Goal: Information Seeking & Learning: Learn about a topic

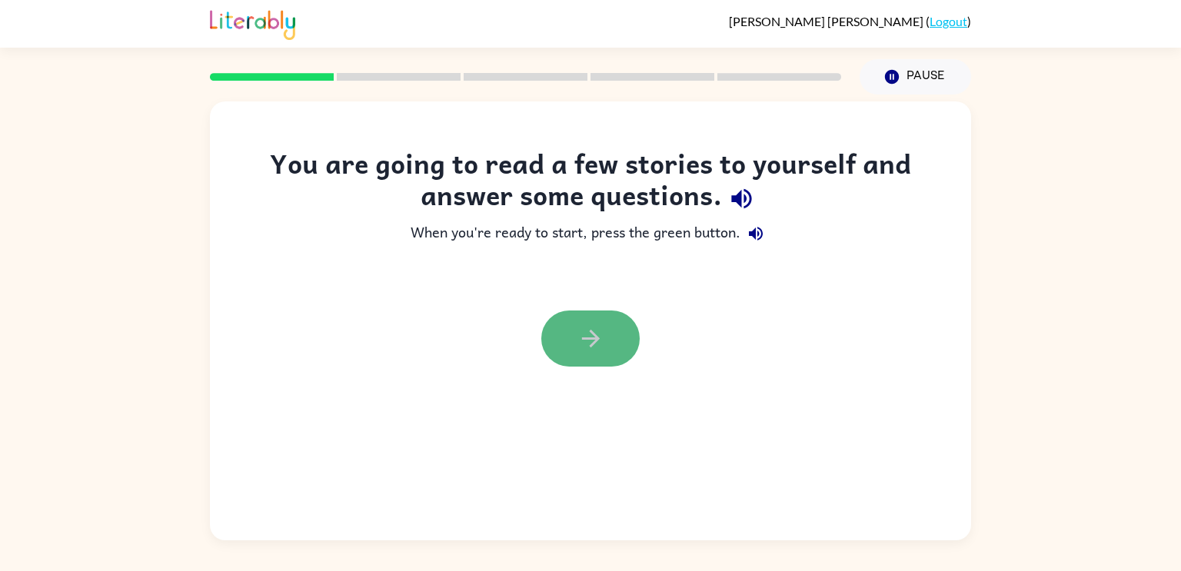
click at [579, 334] on icon "button" at bounding box center [590, 338] width 27 height 27
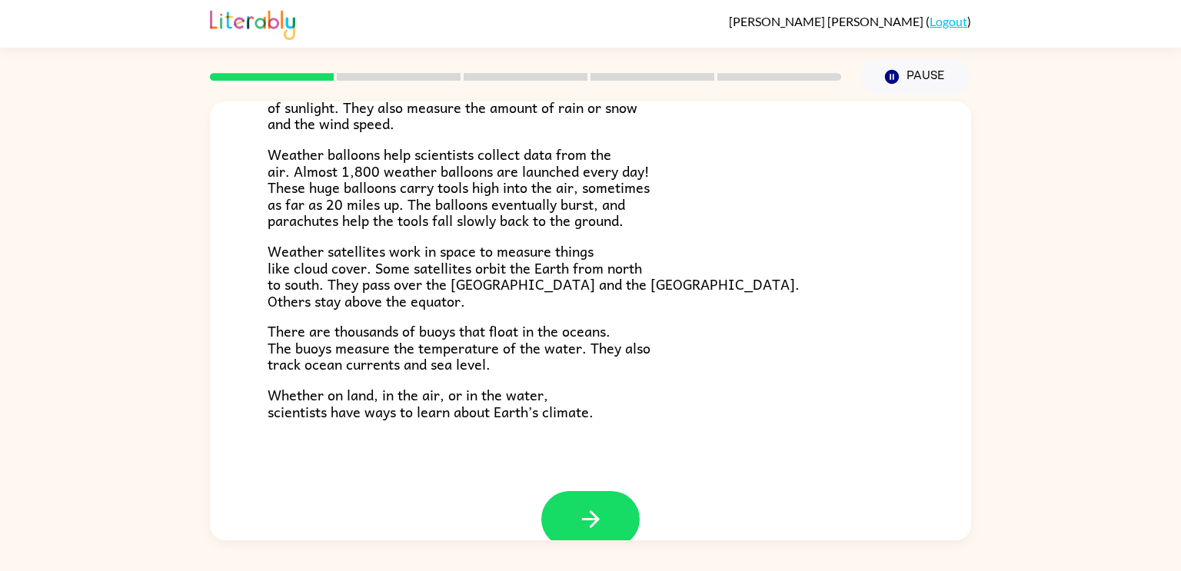
scroll to position [430, 0]
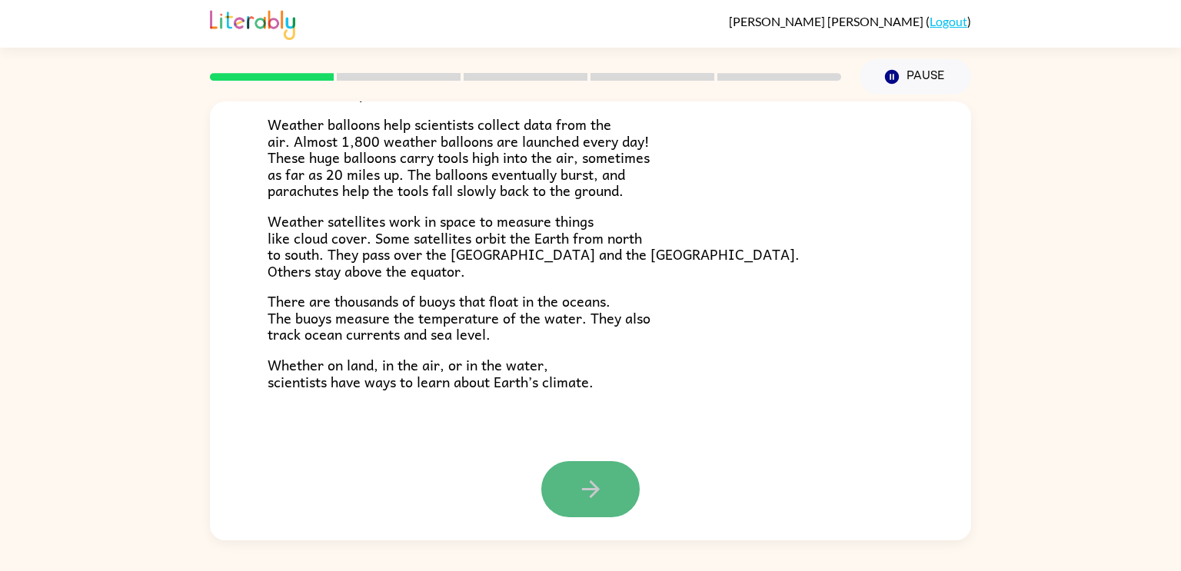
click at [597, 479] on icon "button" at bounding box center [590, 489] width 27 height 27
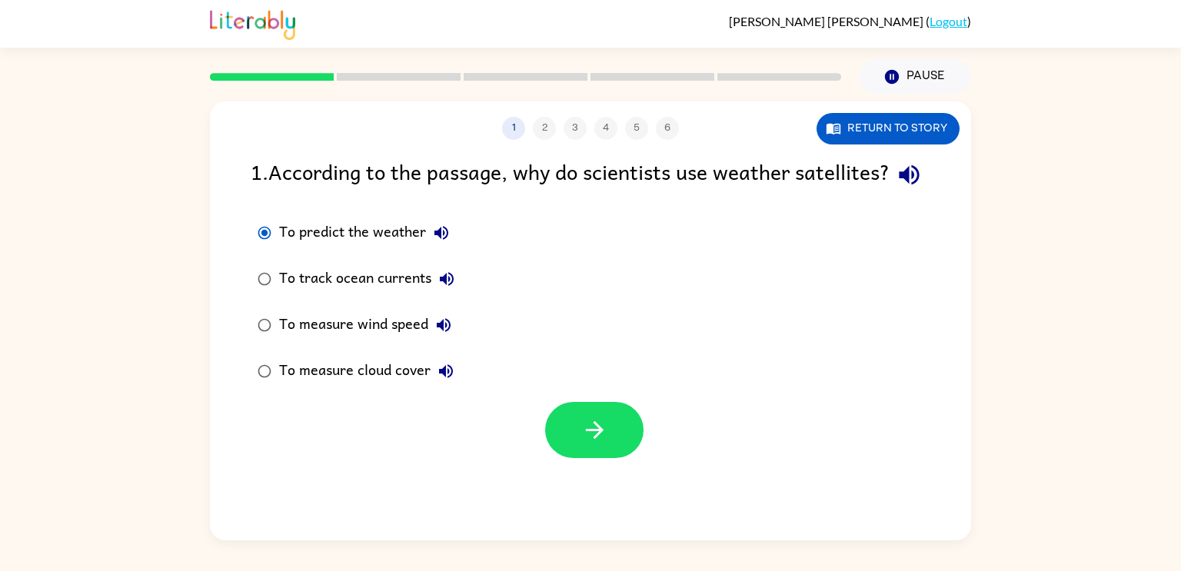
click at [550, 123] on div "1 2 3 4 5 6" at bounding box center [590, 128] width 761 height 23
click at [542, 128] on div "1 2 3 4 5 6" at bounding box center [590, 128] width 761 height 23
click at [602, 444] on icon "button" at bounding box center [594, 430] width 27 height 27
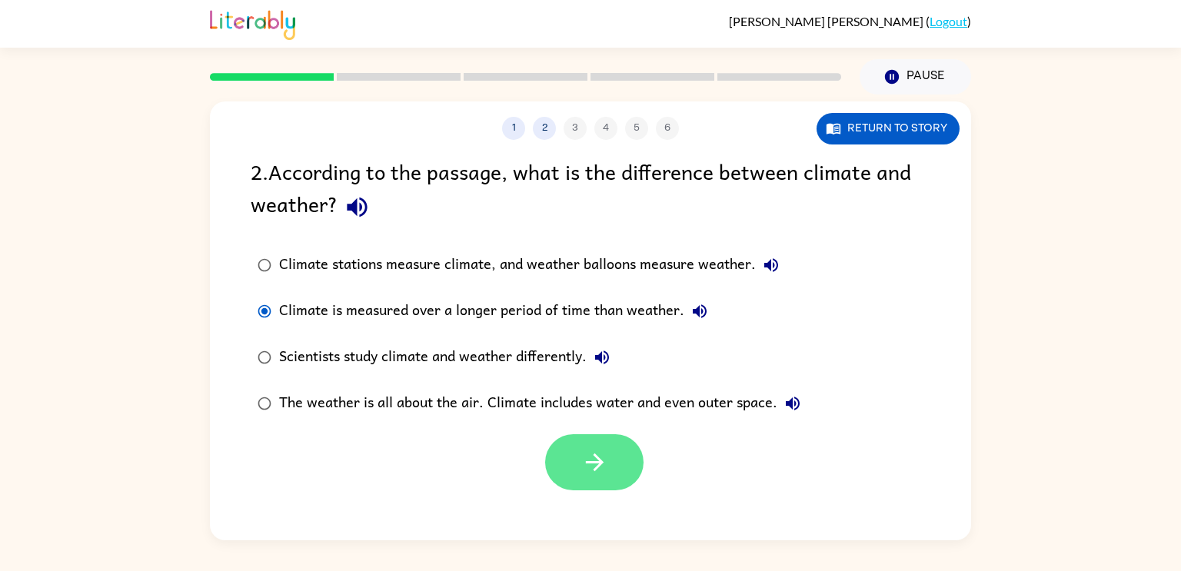
click at [624, 468] on button "button" at bounding box center [594, 462] width 98 height 56
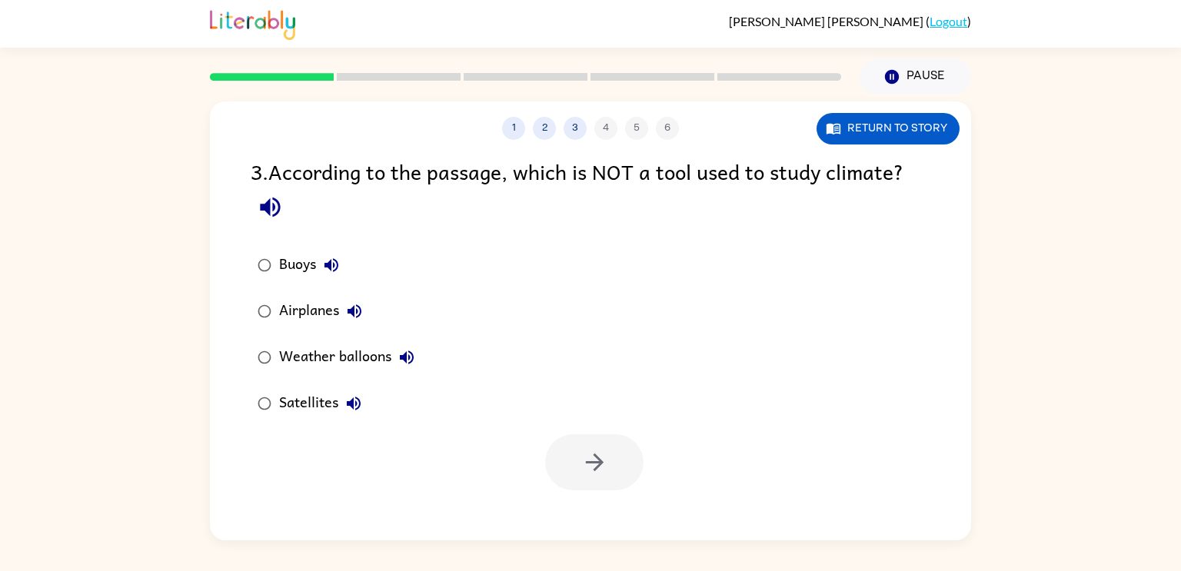
click at [280, 314] on div "Airplanes" at bounding box center [324, 311] width 91 height 31
click at [555, 459] on button "button" at bounding box center [594, 462] width 98 height 56
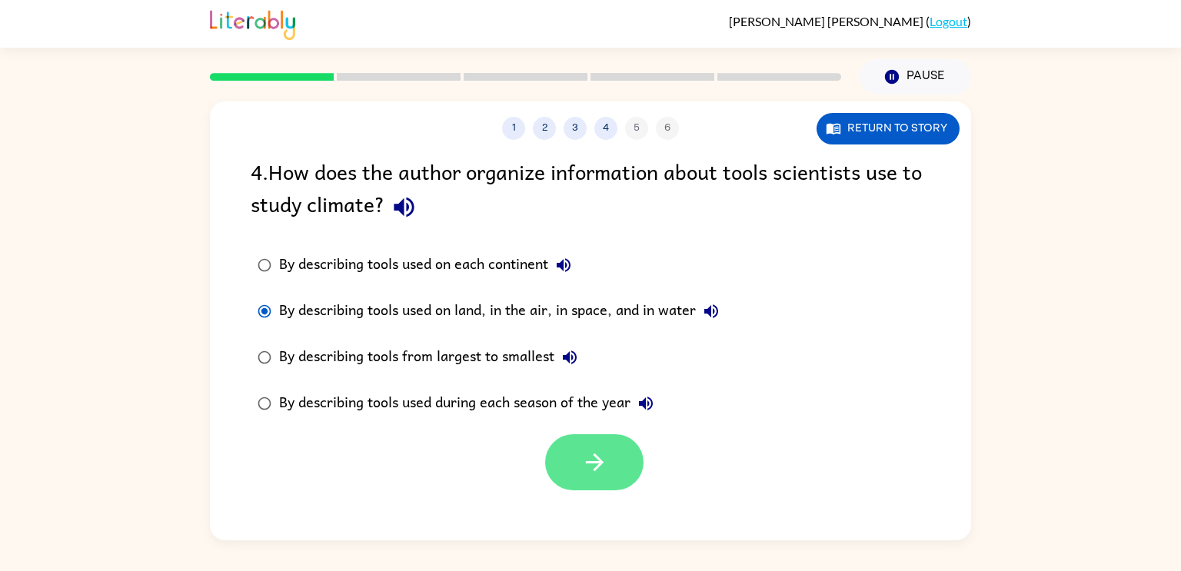
click at [595, 474] on icon "button" at bounding box center [594, 462] width 27 height 27
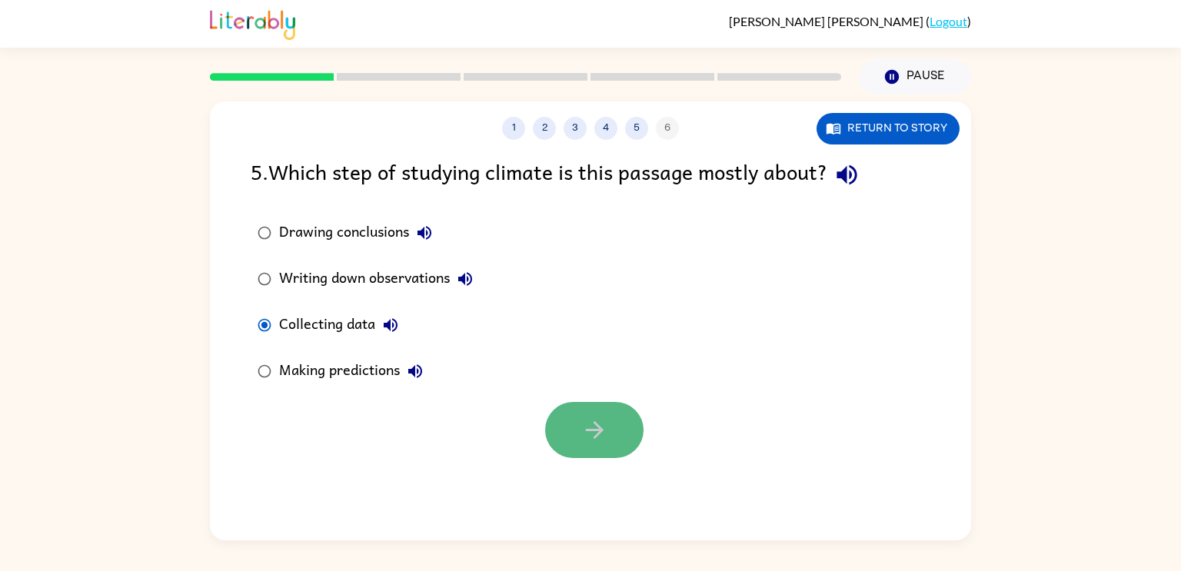
click at [553, 426] on button "button" at bounding box center [594, 430] width 98 height 56
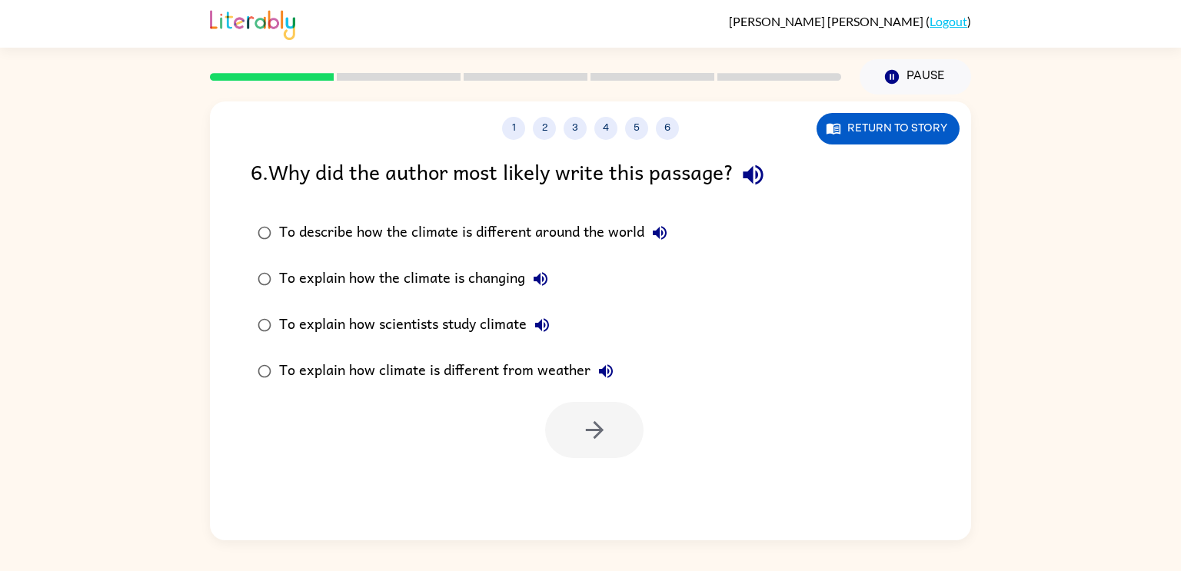
click at [529, 211] on label "To describe how the climate is different around the world" at bounding box center [462, 233] width 440 height 46
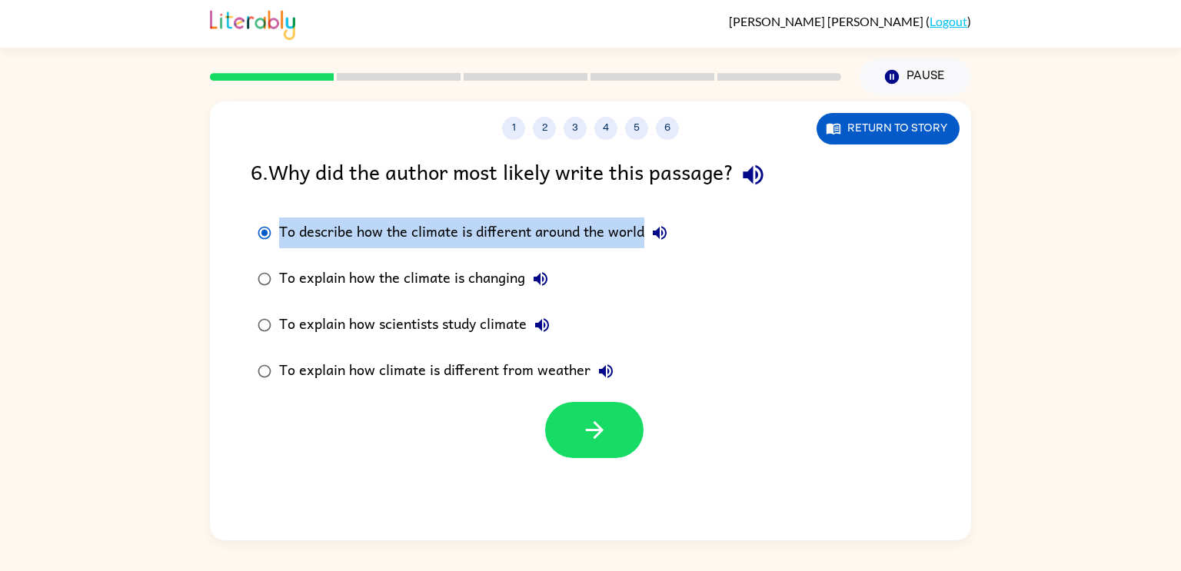
click at [488, 294] on div "To explain how the climate is changing" at bounding box center [417, 279] width 277 height 31
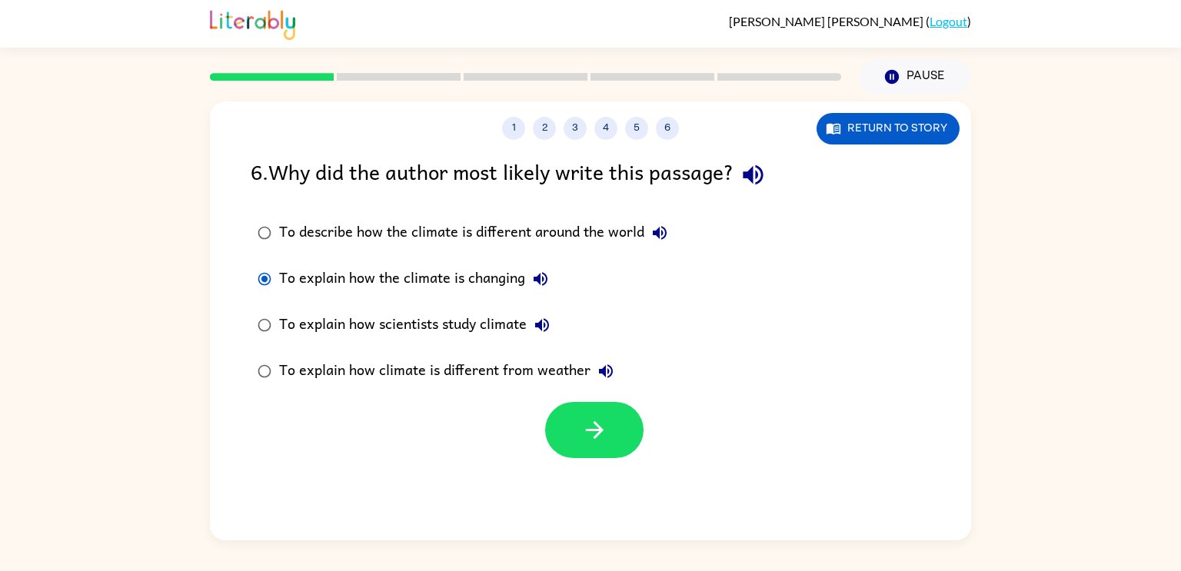
click at [488, 294] on div "To explain how the climate is changing" at bounding box center [417, 279] width 277 height 31
click at [484, 295] on label "To explain how the climate is changing" at bounding box center [462, 279] width 440 height 46
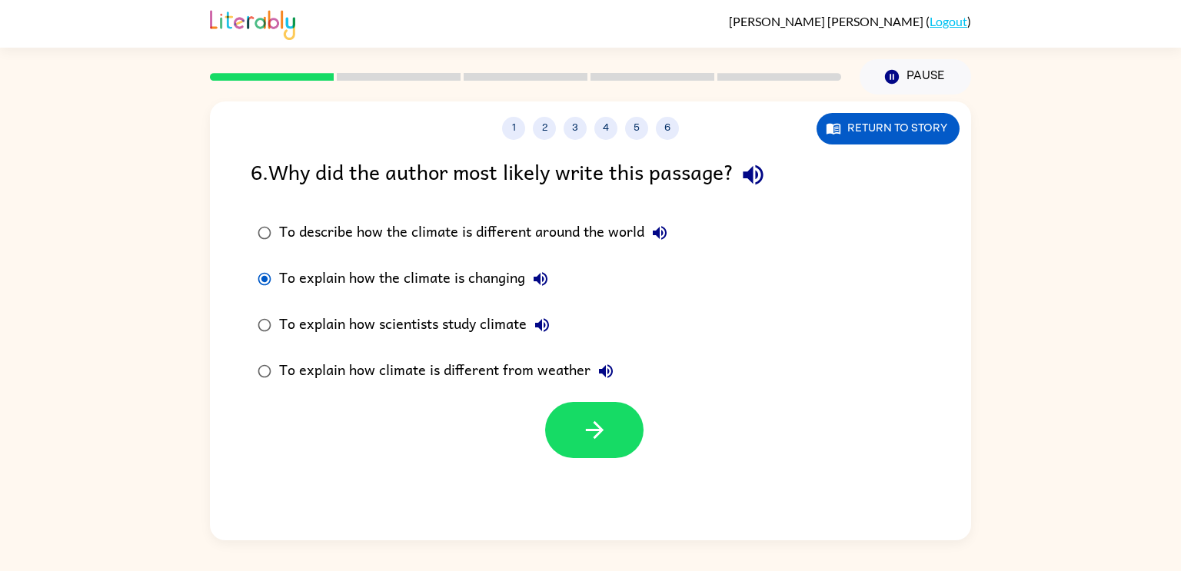
click at [484, 295] on label "To explain how the climate is changing" at bounding box center [462, 279] width 440 height 46
click at [484, 306] on label "To explain how scientists study climate" at bounding box center [462, 325] width 440 height 46
click at [484, 294] on div "To explain how the climate is changing" at bounding box center [417, 279] width 277 height 31
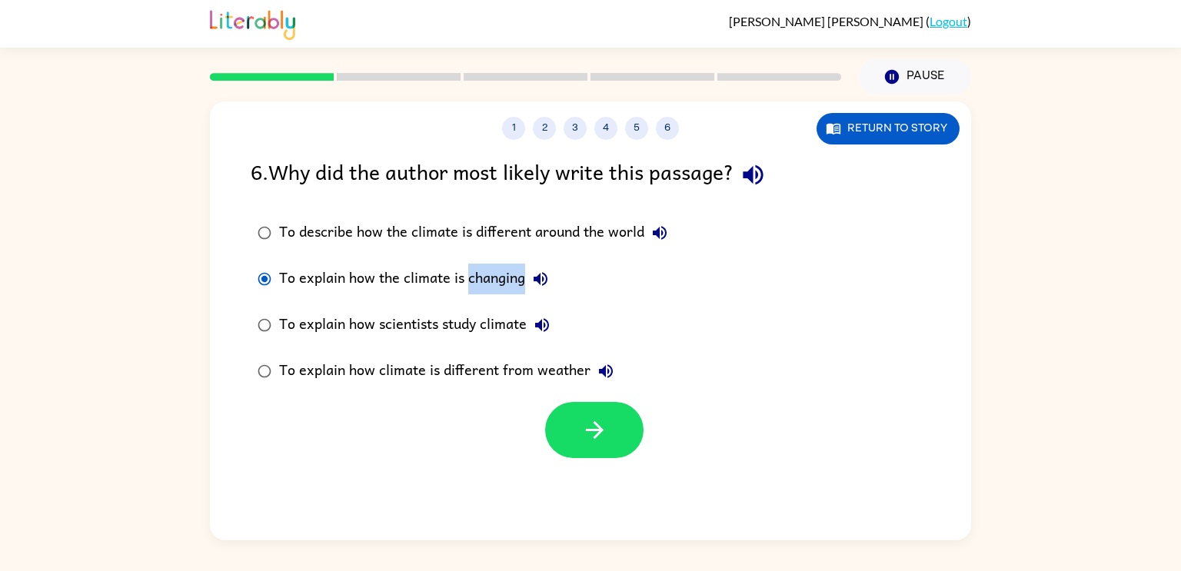
click at [484, 294] on div "To explain how the climate is changing" at bounding box center [417, 279] width 277 height 31
click at [477, 302] on label "To explain how scientists study climate" at bounding box center [462, 325] width 440 height 46
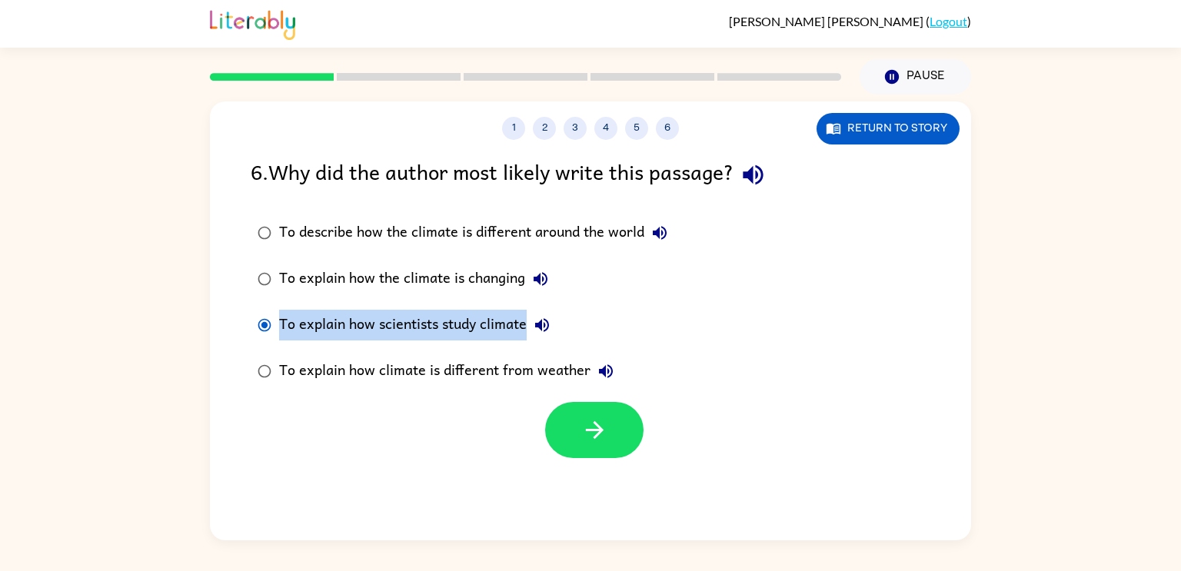
click at [477, 302] on label "To explain how scientists study climate" at bounding box center [462, 325] width 440 height 46
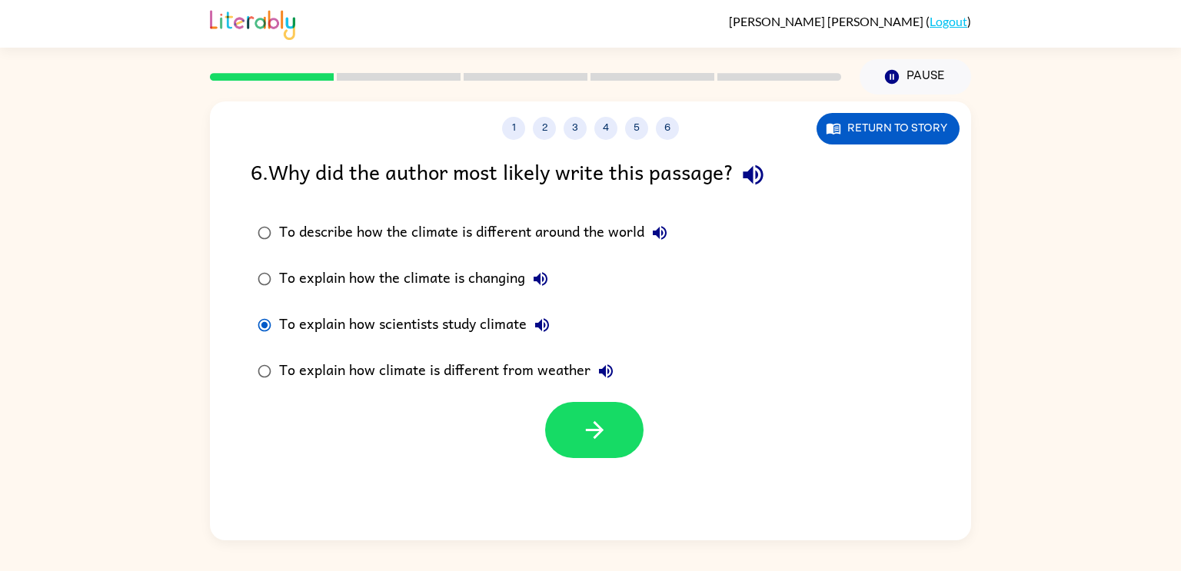
click at [477, 302] on label "To explain how scientists study climate" at bounding box center [462, 325] width 440 height 46
click at [515, 327] on div "To explain how scientists study climate" at bounding box center [418, 325] width 278 height 31
click at [805, 245] on div "To describe how the climate is different around the world To explain how the cl…" at bounding box center [611, 302] width 720 height 184
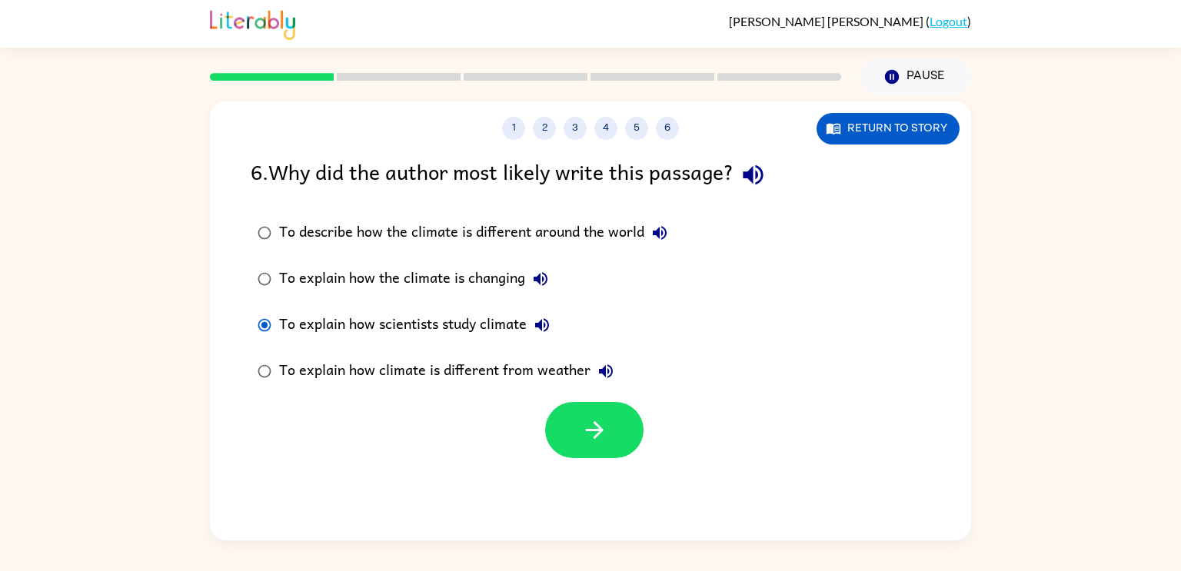
click at [805, 245] on div "To describe how the climate is different around the world To explain how the cl…" at bounding box center [611, 302] width 720 height 184
click at [680, 283] on div "To describe how the climate is different around the world To explain how the cl…" at bounding box center [611, 302] width 720 height 184
click at [680, 283] on label "To explain how the climate is changing" at bounding box center [462, 279] width 440 height 46
click at [680, 281] on label "To explain how the climate is changing" at bounding box center [462, 279] width 440 height 46
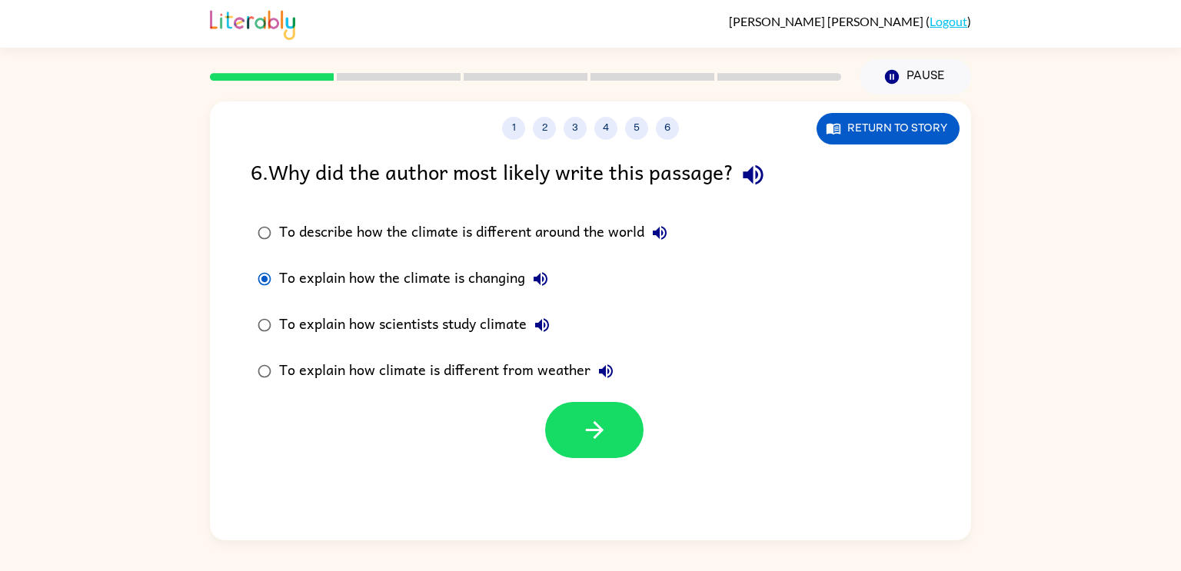
click at [680, 281] on label "To explain how the climate is changing" at bounding box center [462, 279] width 440 height 46
click at [444, 311] on div "To explain how scientists study climate" at bounding box center [418, 325] width 278 height 31
click at [437, 294] on label "To explain how the climate is changing" at bounding box center [462, 279] width 440 height 46
click at [281, 322] on div "To explain how scientists study climate" at bounding box center [418, 325] width 278 height 31
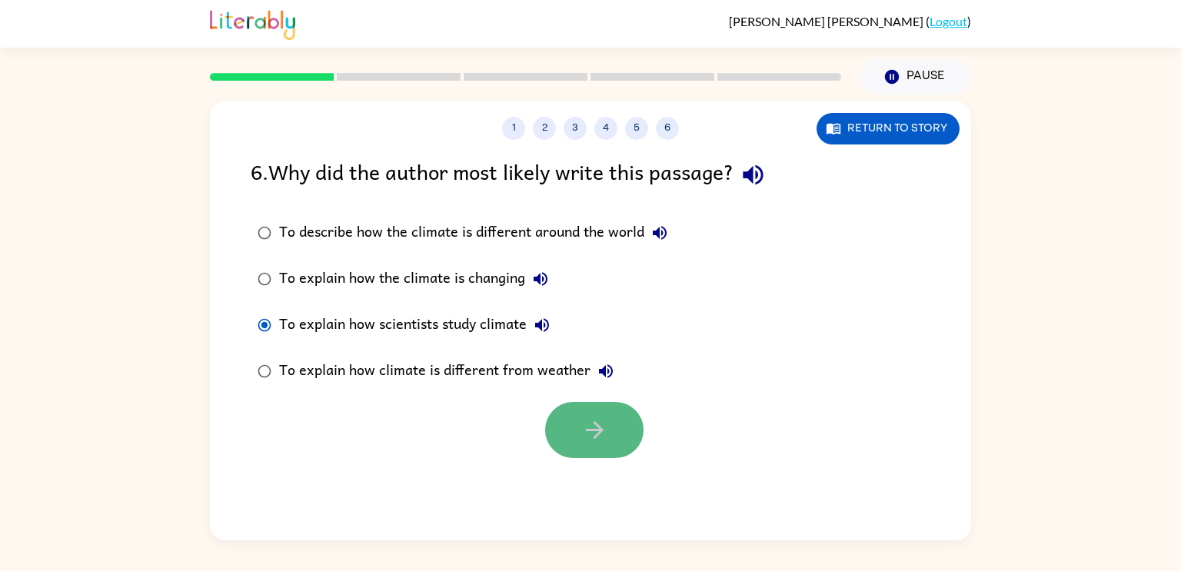
click at [567, 414] on button "button" at bounding box center [594, 430] width 98 height 56
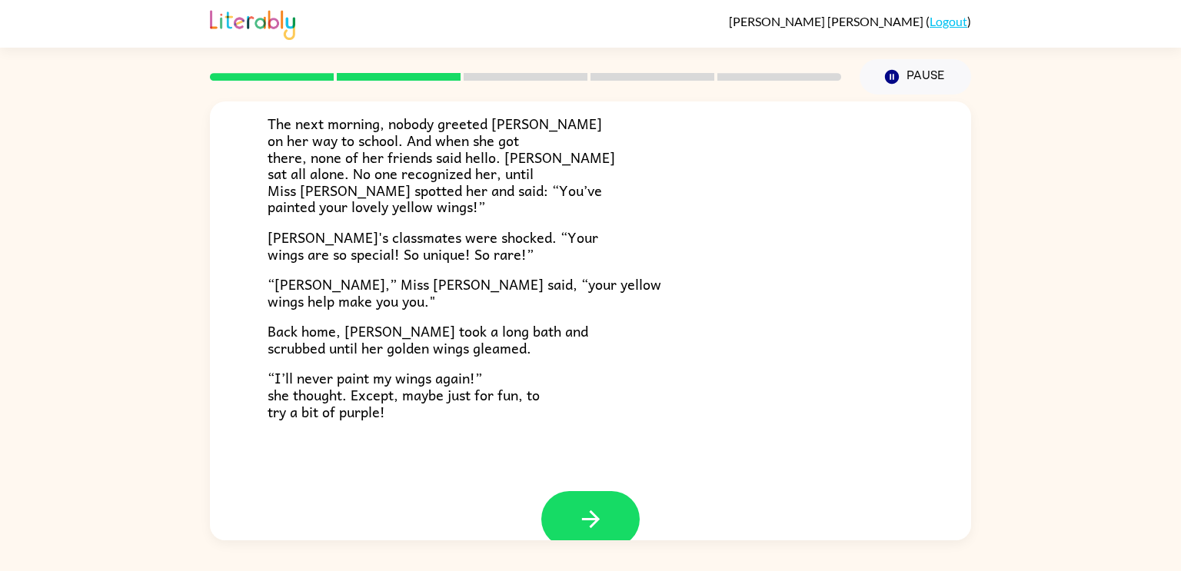
scroll to position [430, 0]
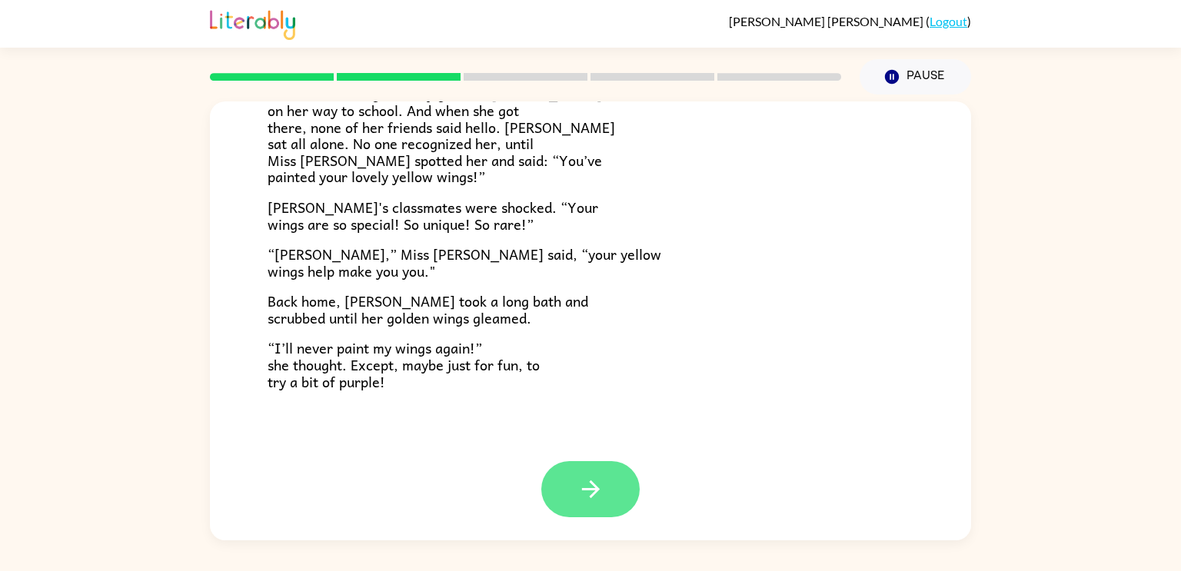
click at [562, 476] on button "button" at bounding box center [590, 489] width 98 height 56
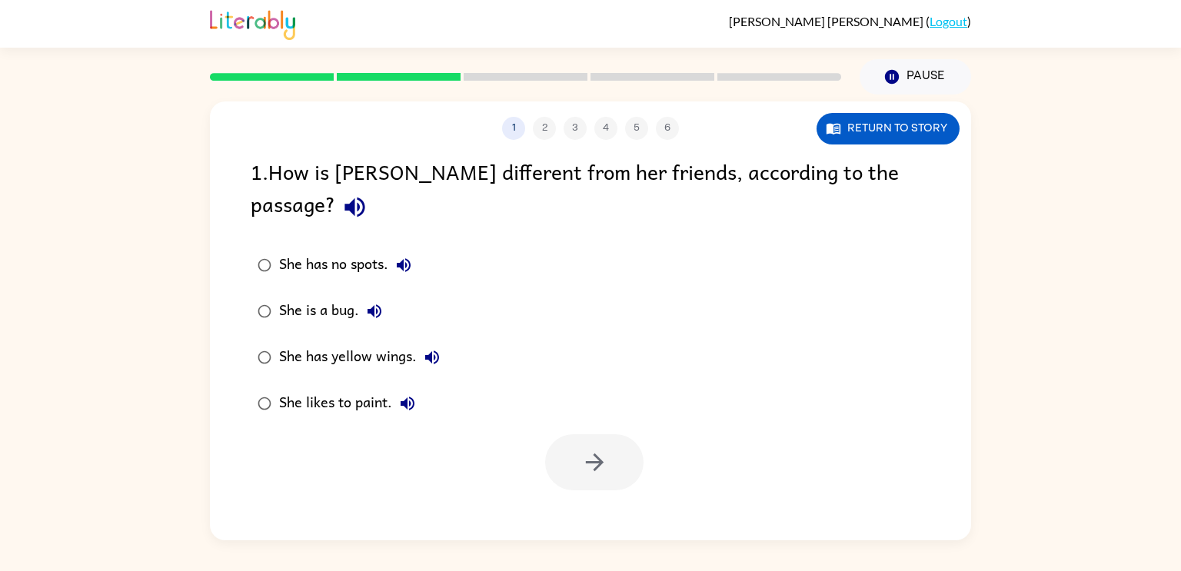
click at [428, 351] on icon "button" at bounding box center [432, 358] width 14 height 14
click at [439, 348] on icon "button" at bounding box center [432, 357] width 18 height 18
click at [371, 302] on icon "button" at bounding box center [374, 311] width 18 height 18
click at [597, 454] on icon "button" at bounding box center [594, 463] width 18 height 18
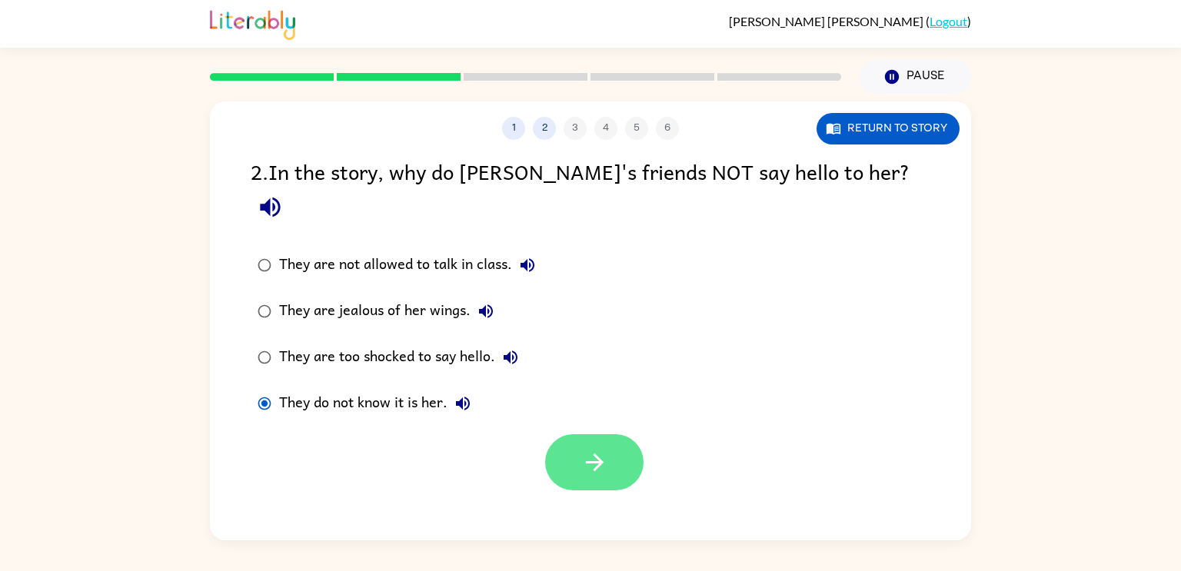
click at [593, 449] on icon "button" at bounding box center [594, 462] width 27 height 27
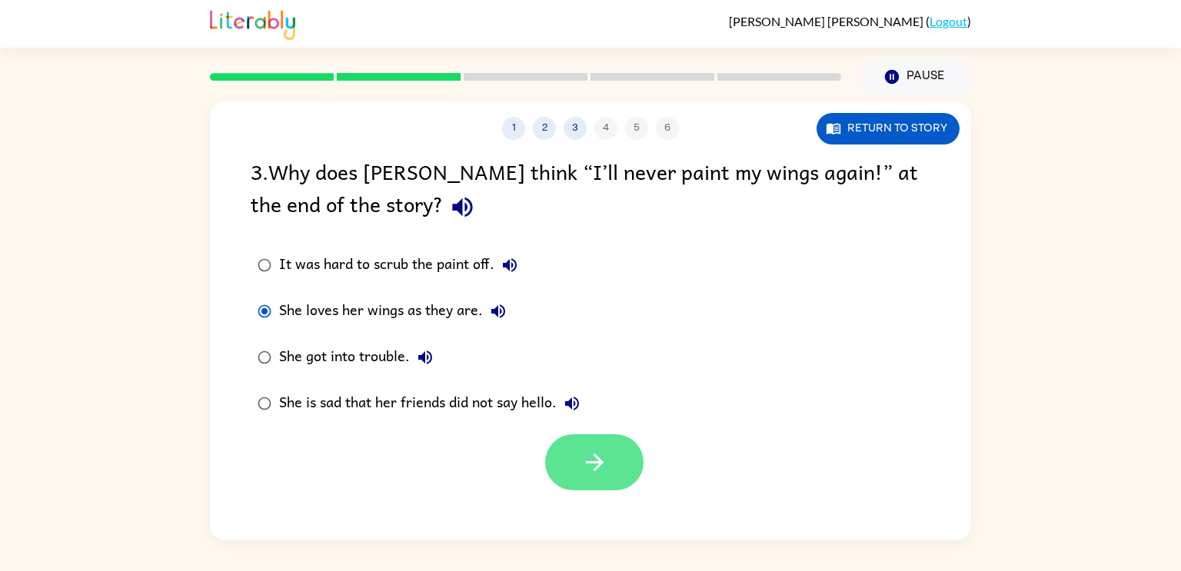
click at [587, 444] on button "button" at bounding box center [594, 462] width 98 height 56
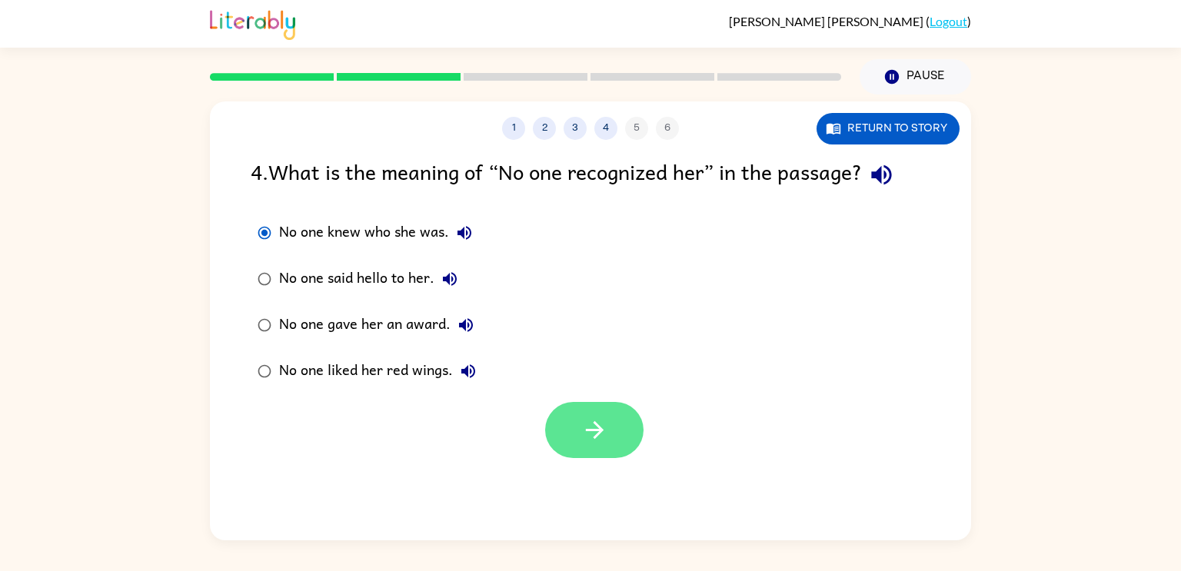
click at [575, 430] on button "button" at bounding box center [594, 430] width 98 height 56
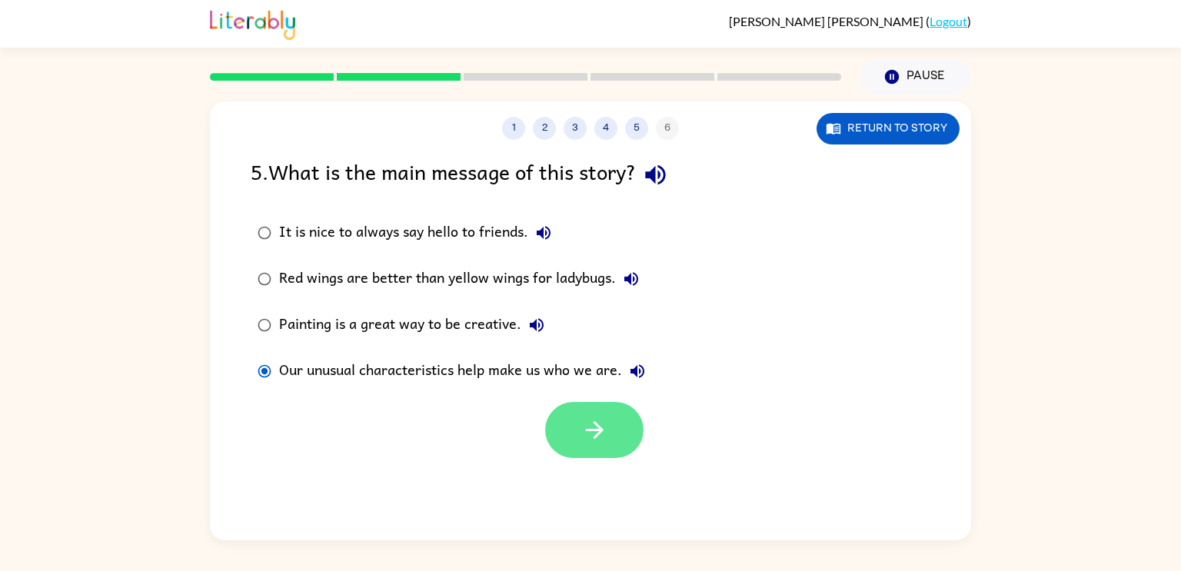
click at [567, 410] on button "button" at bounding box center [594, 430] width 98 height 56
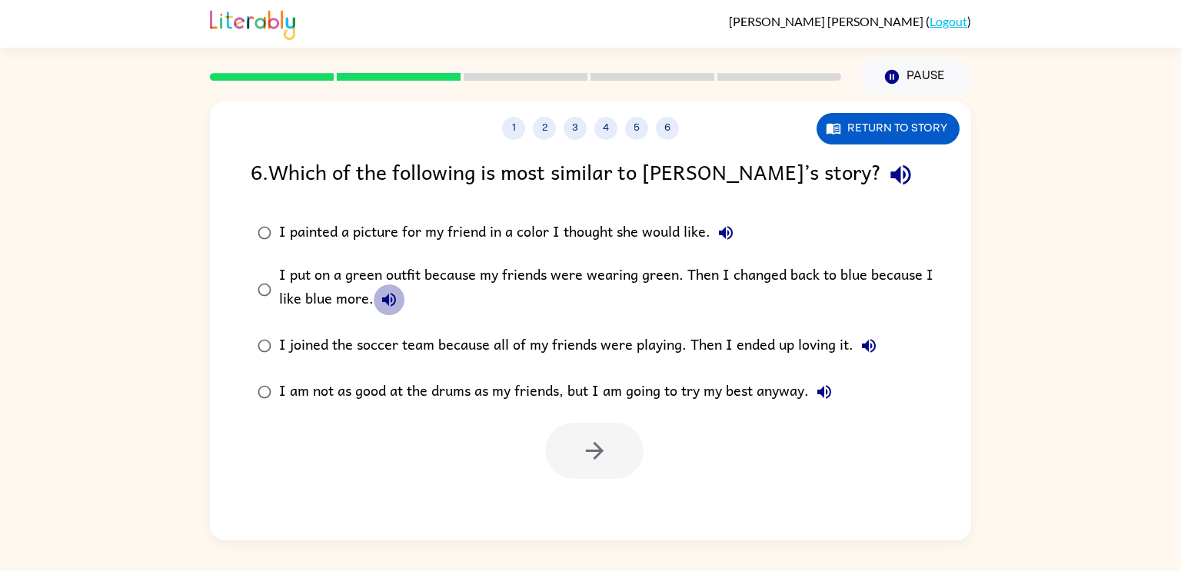
click at [382, 310] on button "I put on a green outfit because my friends were wearing green. Then I changed b…" at bounding box center [389, 299] width 31 height 31
click at [769, 338] on div "I joined the soccer team because all of my friends were playing. Then I ended u…" at bounding box center [581, 346] width 605 height 31
click at [670, 358] on div "I joined the soccer team because all of my friends were playing. Then I ended u…" at bounding box center [581, 346] width 605 height 31
click at [583, 265] on div "I put on a green outfit because my friends were wearing green. Then I changed b…" at bounding box center [615, 290] width 672 height 52
click at [560, 242] on div "I painted a picture for my friend in a color I thought she would like." at bounding box center [510, 233] width 462 height 31
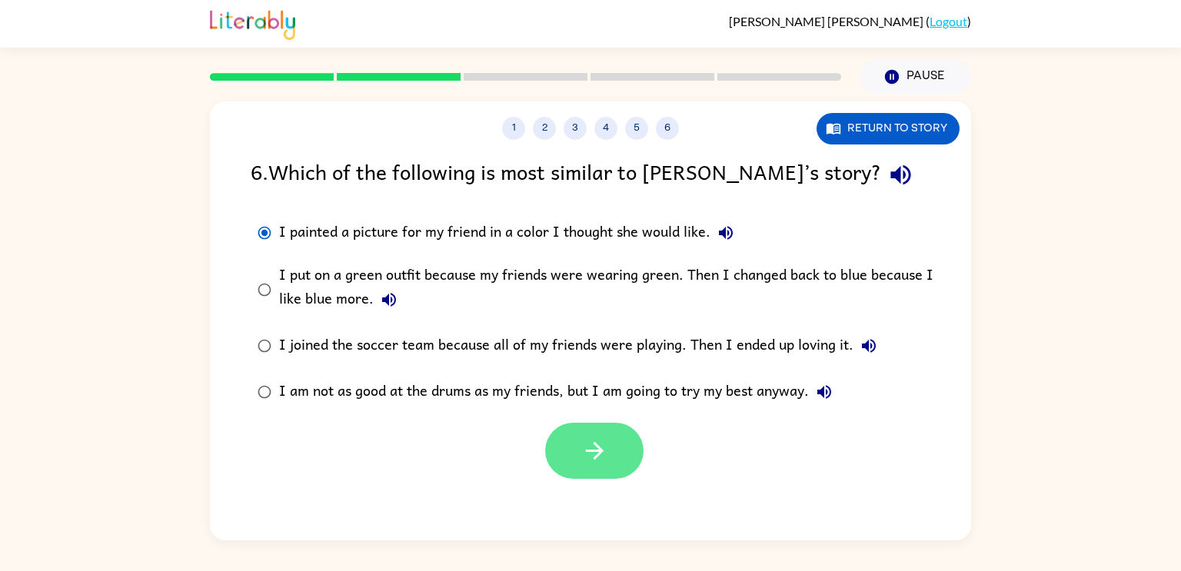
click at [599, 437] on icon "button" at bounding box center [594, 450] width 27 height 27
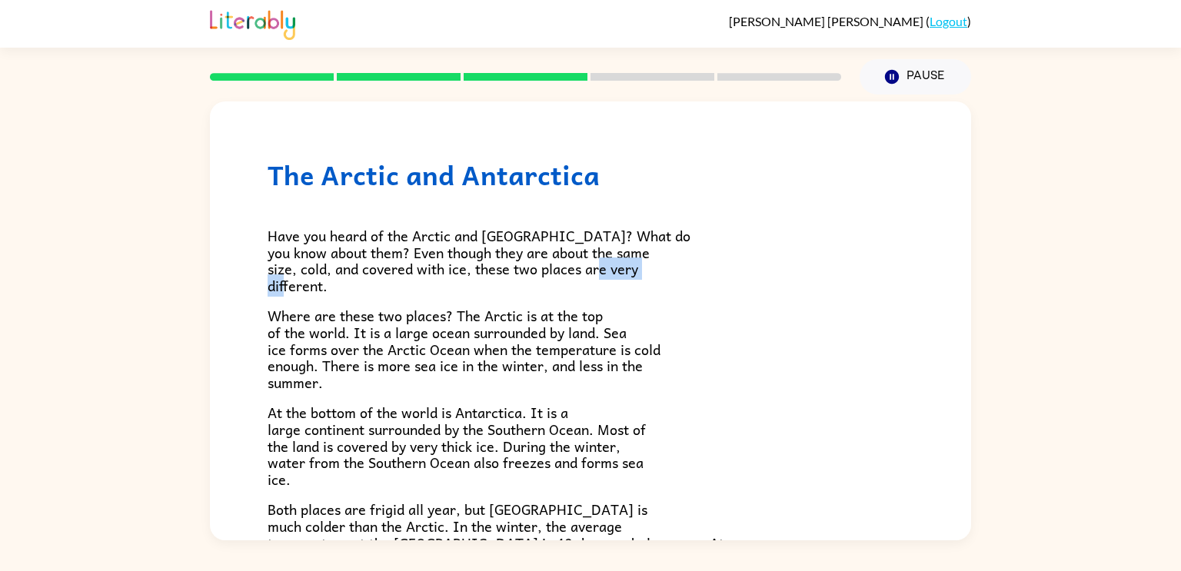
drag, startPoint x: 963, startPoint y: 288, endPoint x: 965, endPoint y: 262, distance: 26.2
click at [965, 262] on div "The Arctic and [GEOGRAPHIC_DATA] Have you heard of the Arctic and [GEOGRAPHIC_D…" at bounding box center [590, 320] width 761 height 439
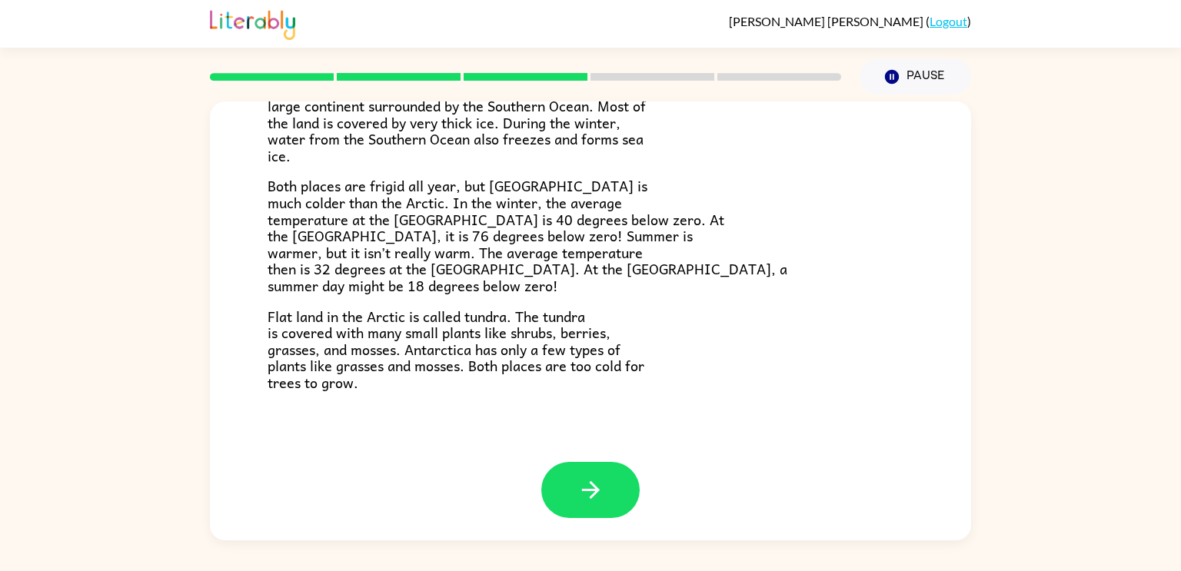
scroll to position [324, 0]
click at [571, 483] on button "button" at bounding box center [590, 489] width 98 height 56
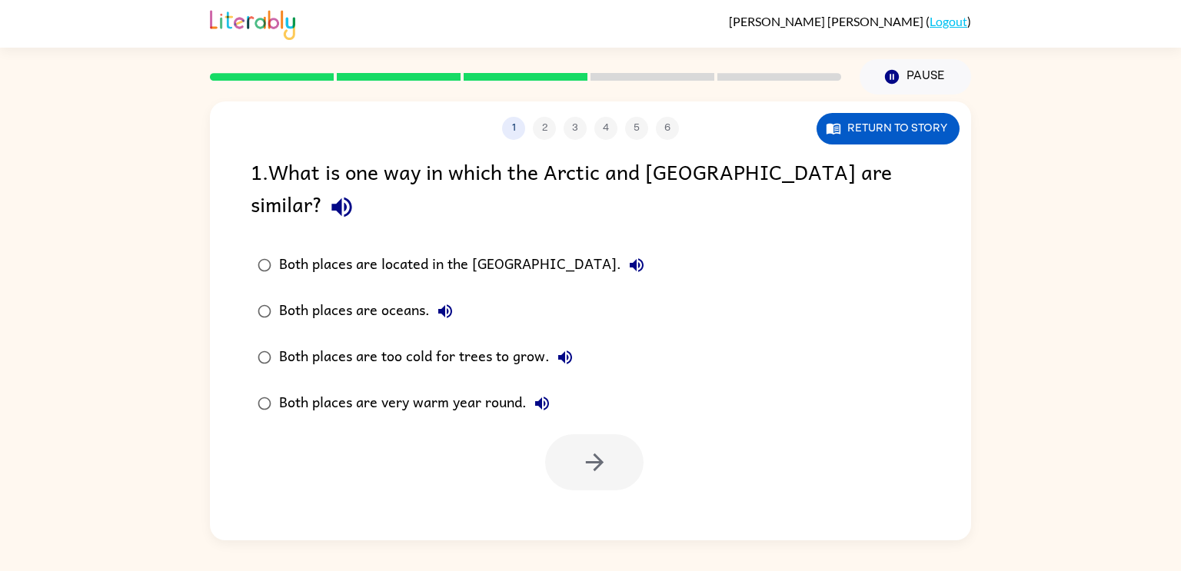
scroll to position [0, 0]
click at [571, 483] on div "1 2 3 4 5 6 Return to story 1 . What is one way in which the Arctic and [GEOGRA…" at bounding box center [590, 320] width 761 height 439
click at [490, 388] on div "Both places are very warm year round." at bounding box center [418, 403] width 278 height 31
click at [496, 388] on div "Both places are very warm year round." at bounding box center [418, 403] width 278 height 31
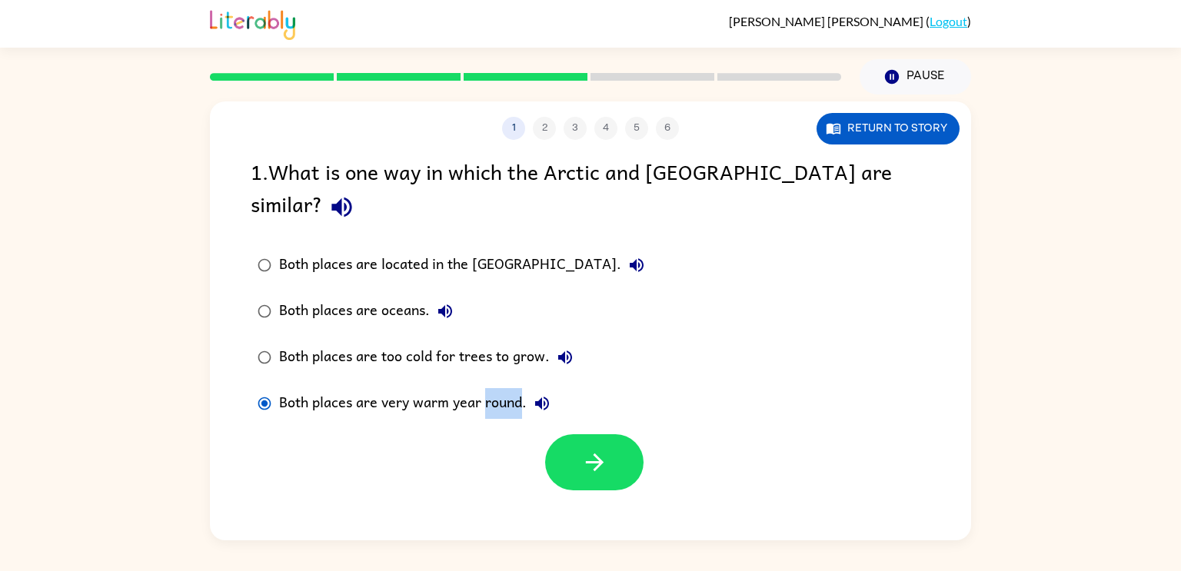
click at [523, 297] on label "Both places are oceans." at bounding box center [450, 311] width 417 height 46
click at [414, 250] on div "Both places are located in the [GEOGRAPHIC_DATA]." at bounding box center [465, 265] width 373 height 31
click at [281, 342] on div "Both places are too cold for trees to grow." at bounding box center [429, 357] width 301 height 31
click at [606, 449] on icon "button" at bounding box center [594, 462] width 27 height 27
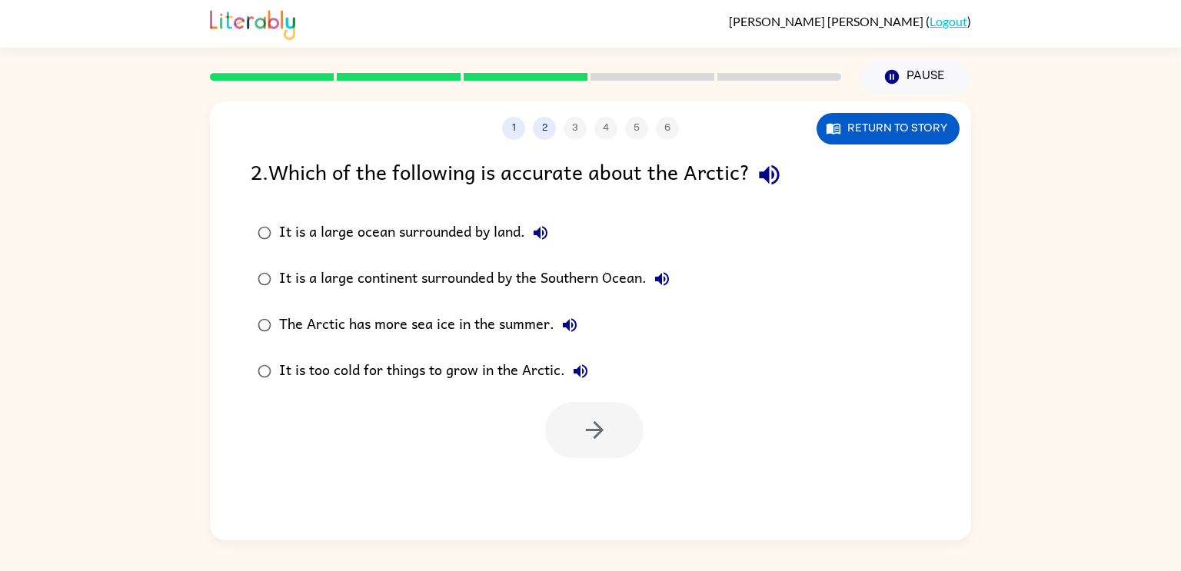
click at [301, 381] on div "It is too cold for things to grow in the Arctic." at bounding box center [437, 371] width 317 height 31
click at [604, 453] on button "button" at bounding box center [594, 430] width 98 height 56
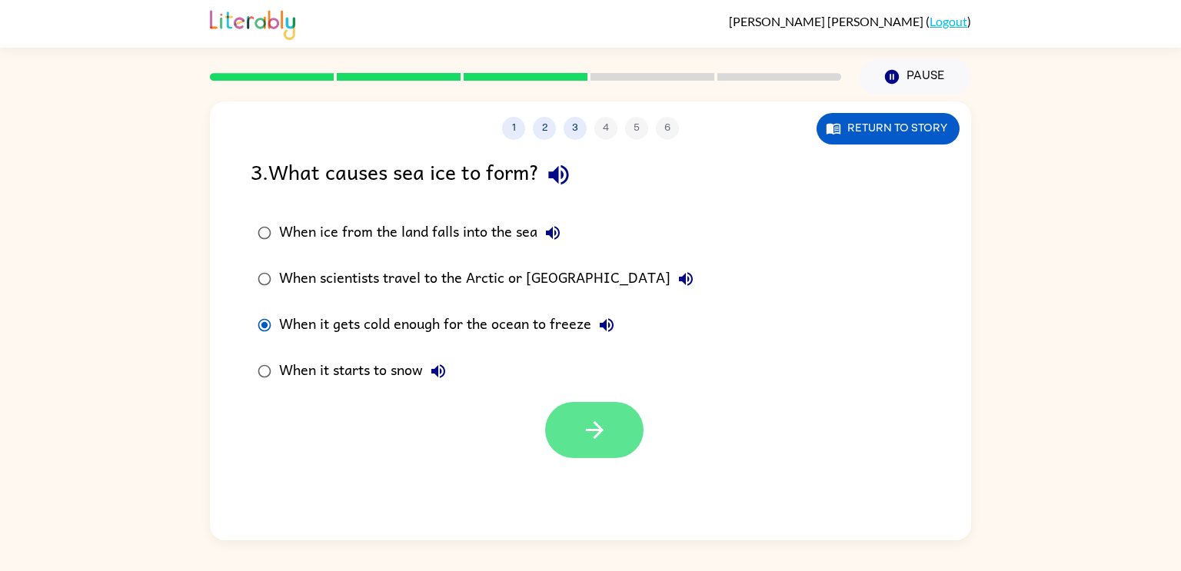
click at [583, 444] on icon "button" at bounding box center [594, 430] width 27 height 27
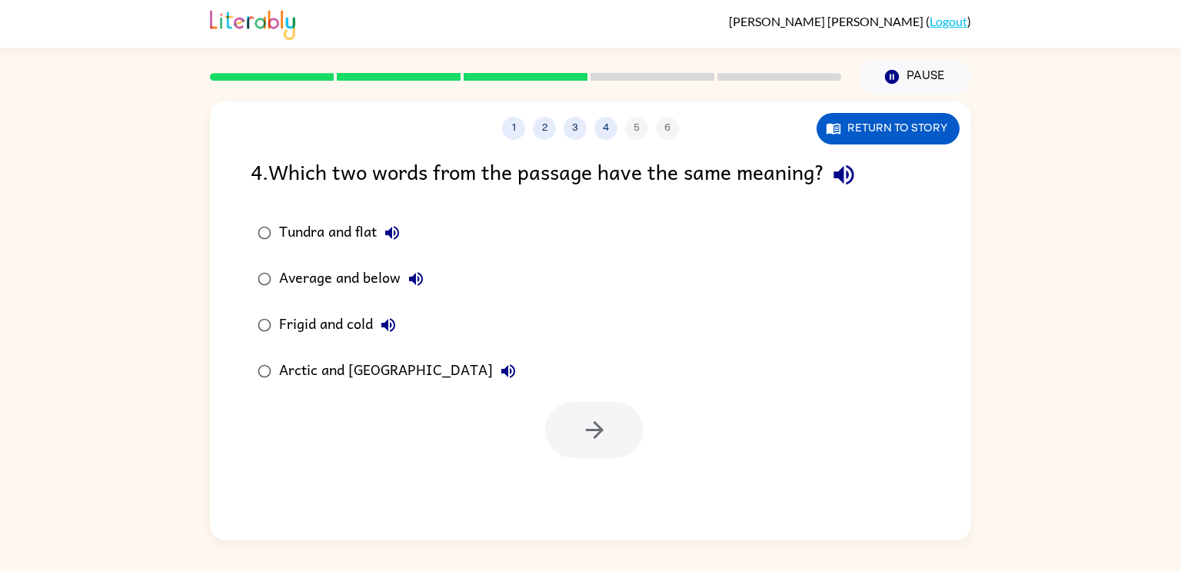
click at [583, 444] on div at bounding box center [594, 430] width 98 height 56
click at [526, 349] on div "Tundra and flat Average and below Frigid and cold Arctic and [GEOGRAPHIC_DATA]" at bounding box center [611, 302] width 720 height 184
click at [609, 401] on div at bounding box center [590, 426] width 761 height 64
click at [608, 435] on button "button" at bounding box center [594, 430] width 98 height 56
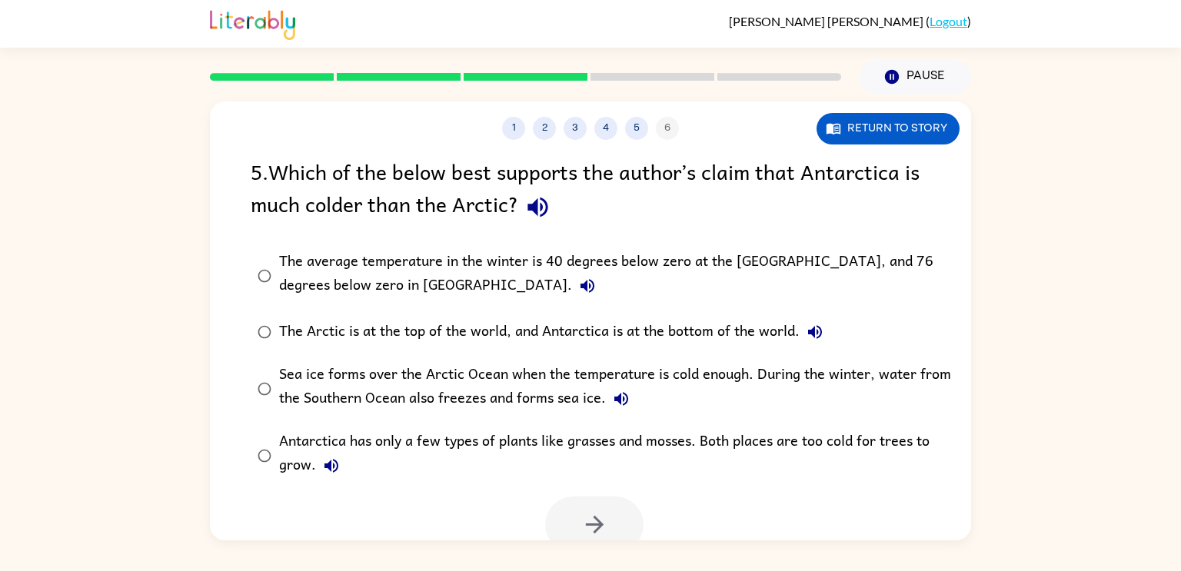
click at [539, 217] on icon "button" at bounding box center [537, 207] width 27 height 27
click at [572, 290] on button "The average temperature in the winter is 40 degrees below zero at the [GEOGRAPH…" at bounding box center [587, 286] width 31 height 31
click at [823, 328] on icon "button" at bounding box center [815, 332] width 18 height 18
click at [625, 398] on icon "button" at bounding box center [621, 399] width 18 height 18
click at [312, 395] on div "Sea ice forms over the Arctic Ocean when the temperature is cold enough. During…" at bounding box center [615, 389] width 672 height 52
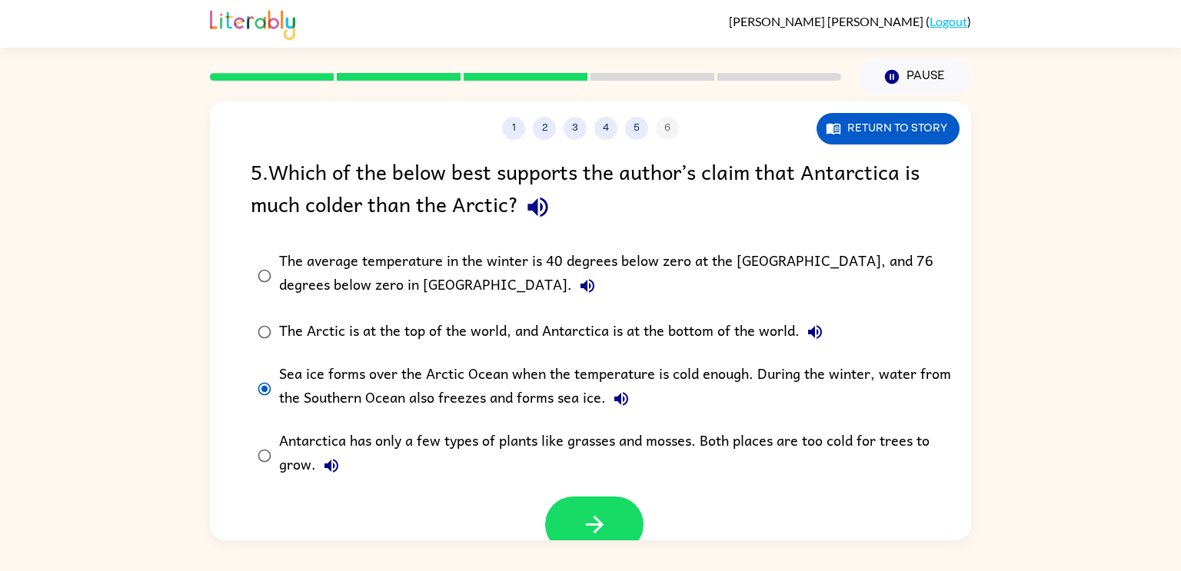
click at [576, 491] on div at bounding box center [590, 521] width 761 height 64
click at [576, 510] on button "button" at bounding box center [594, 525] width 98 height 56
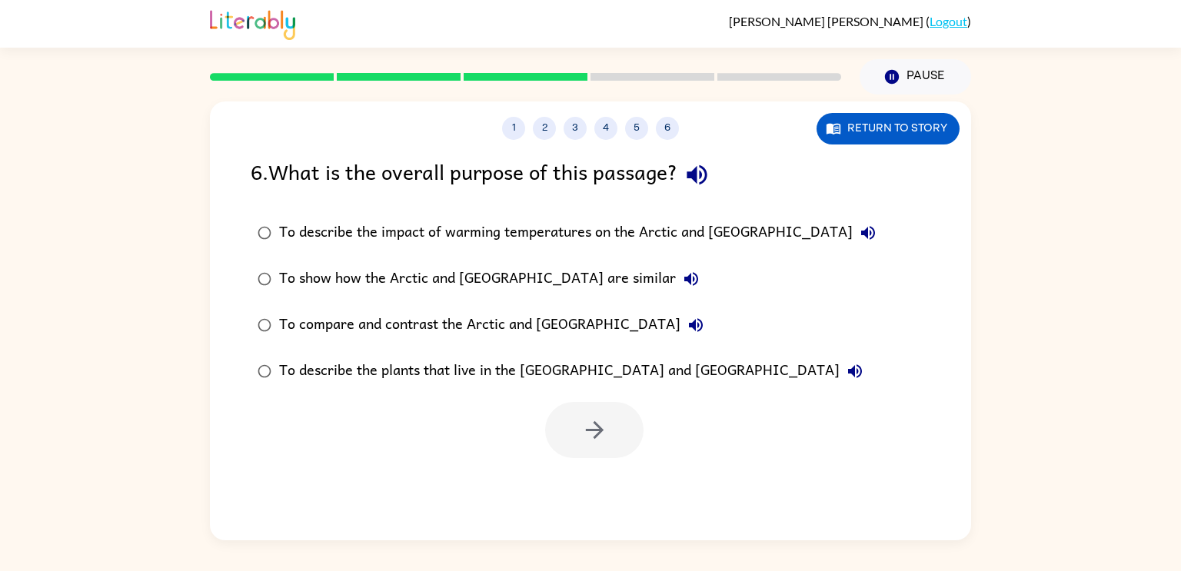
click at [576, 510] on div "1 2 3 4 5 6 Return to story 6 . What is the overall purpose of this passage? To…" at bounding box center [590, 320] width 761 height 439
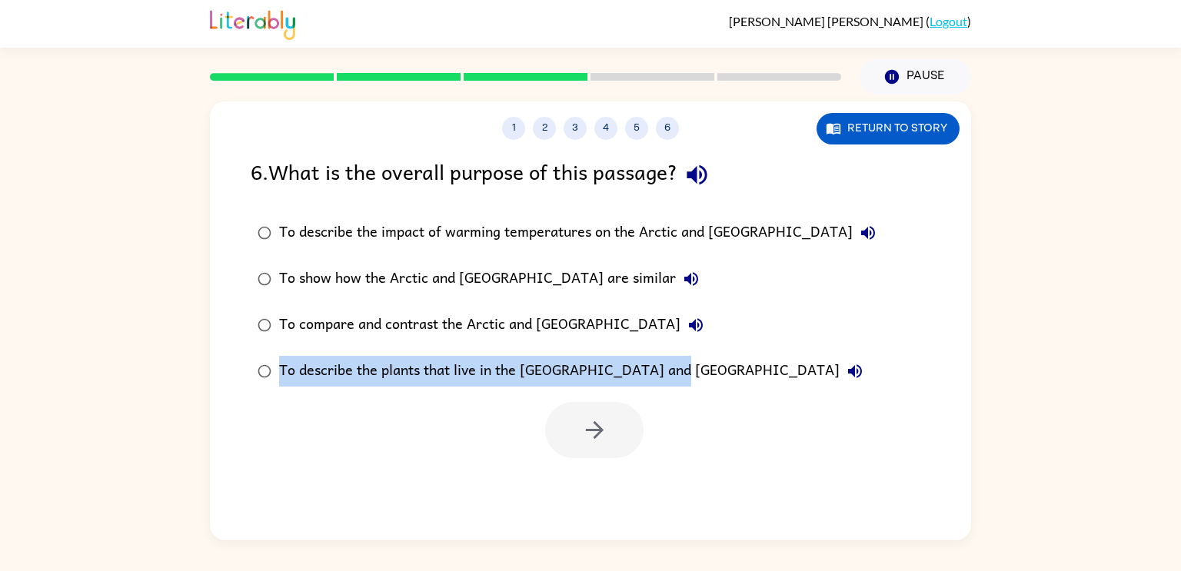
click at [534, 369] on div "To describe the plants that live in the [GEOGRAPHIC_DATA] and [GEOGRAPHIC_DATA]" at bounding box center [574, 371] width 591 height 31
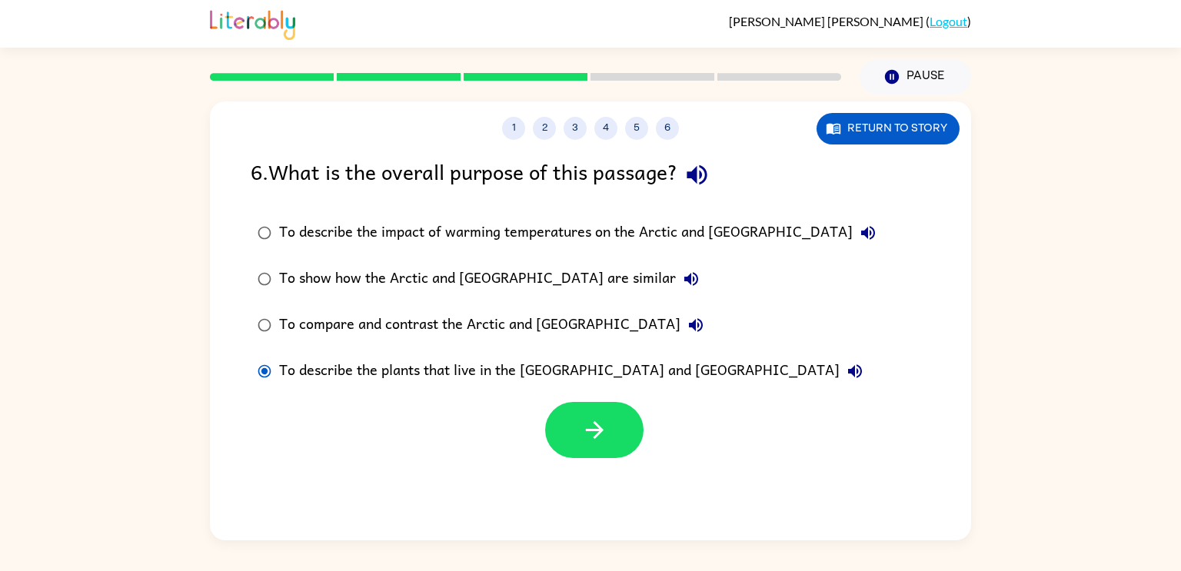
click at [279, 319] on div "To compare and contrast the Arctic and [GEOGRAPHIC_DATA]" at bounding box center [495, 325] width 432 height 31
click at [587, 418] on icon "button" at bounding box center [594, 430] width 27 height 27
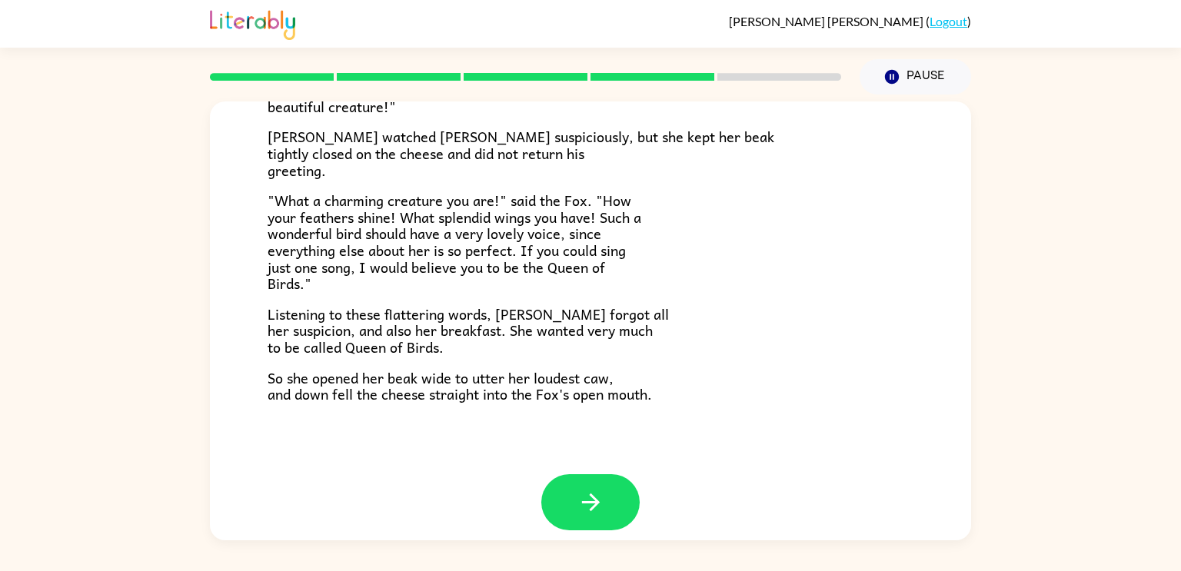
scroll to position [302, 0]
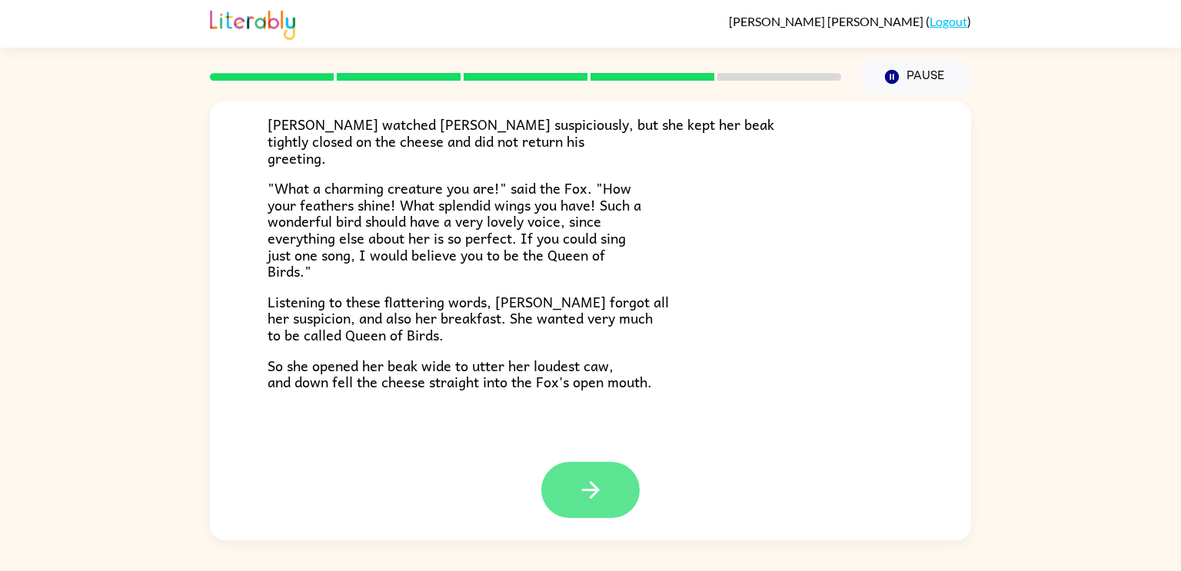
click at [585, 483] on icon "button" at bounding box center [590, 490] width 27 height 27
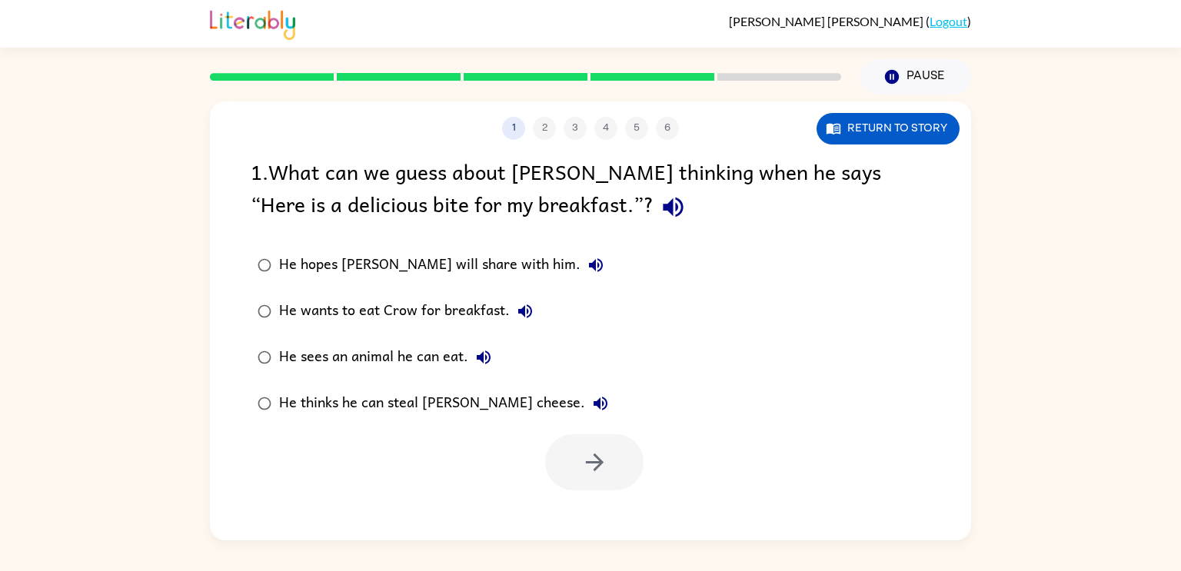
scroll to position [0, 0]
click at [585, 483] on div at bounding box center [594, 462] width 98 height 56
click at [609, 440] on button "button" at bounding box center [594, 462] width 98 height 56
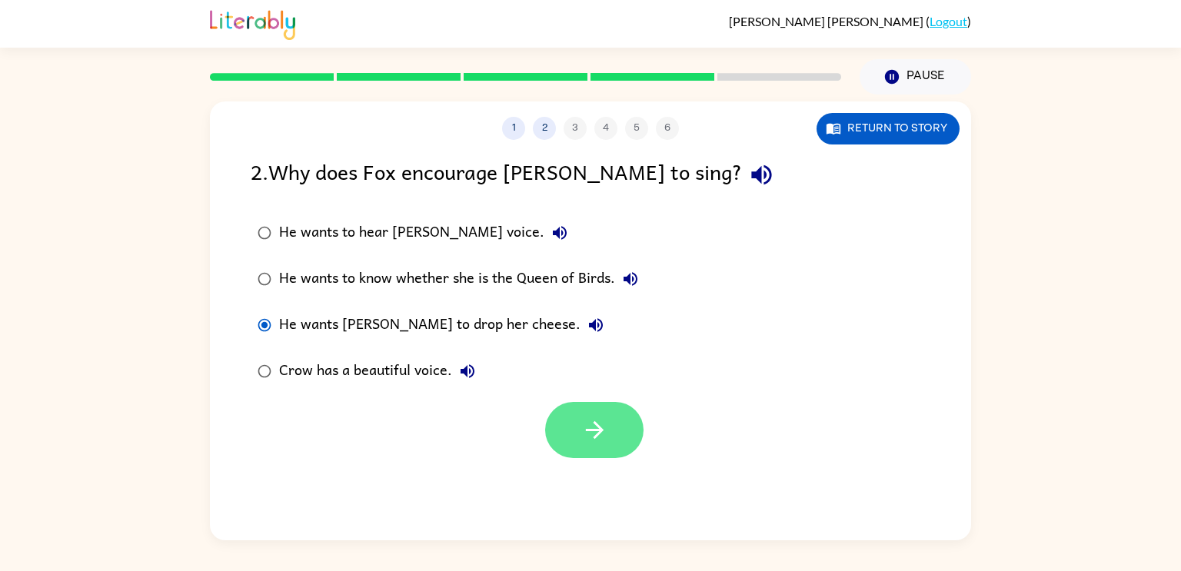
click at [586, 420] on icon "button" at bounding box center [594, 430] width 27 height 27
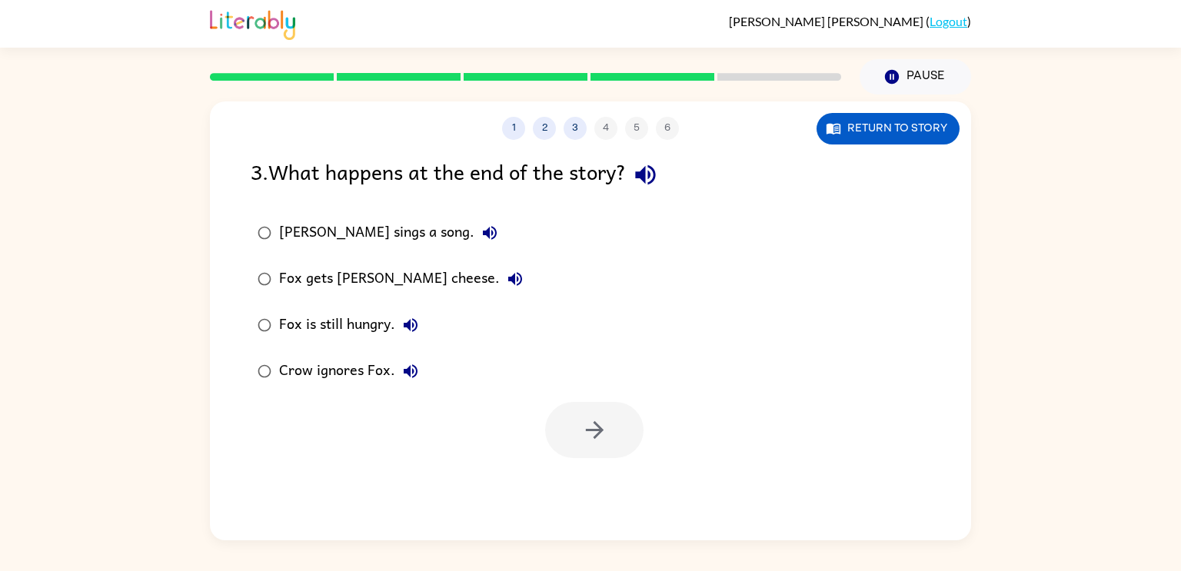
click at [586, 420] on div at bounding box center [594, 430] width 98 height 56
click at [547, 430] on button "button" at bounding box center [594, 430] width 98 height 56
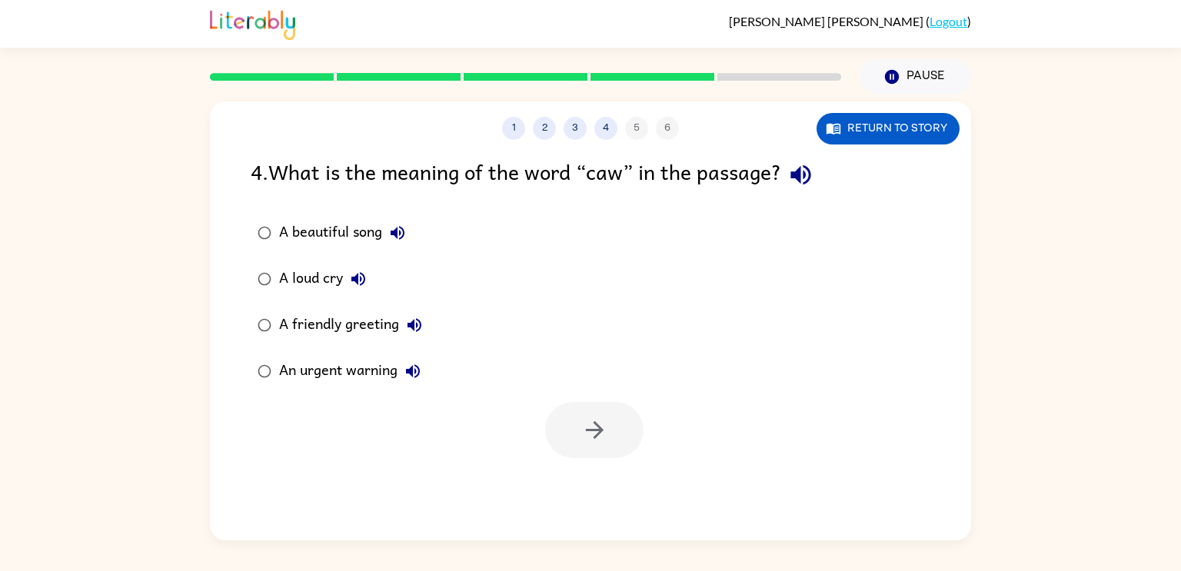
click at [547, 430] on div at bounding box center [594, 430] width 98 height 56
click at [603, 407] on button "button" at bounding box center [594, 430] width 98 height 56
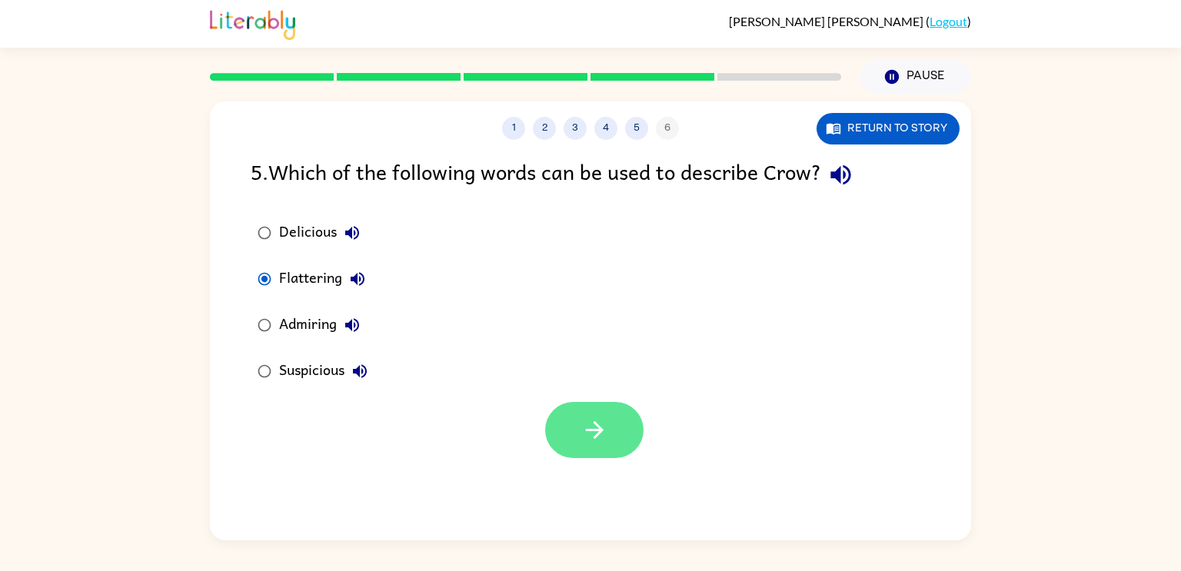
click at [607, 440] on button "button" at bounding box center [594, 430] width 98 height 56
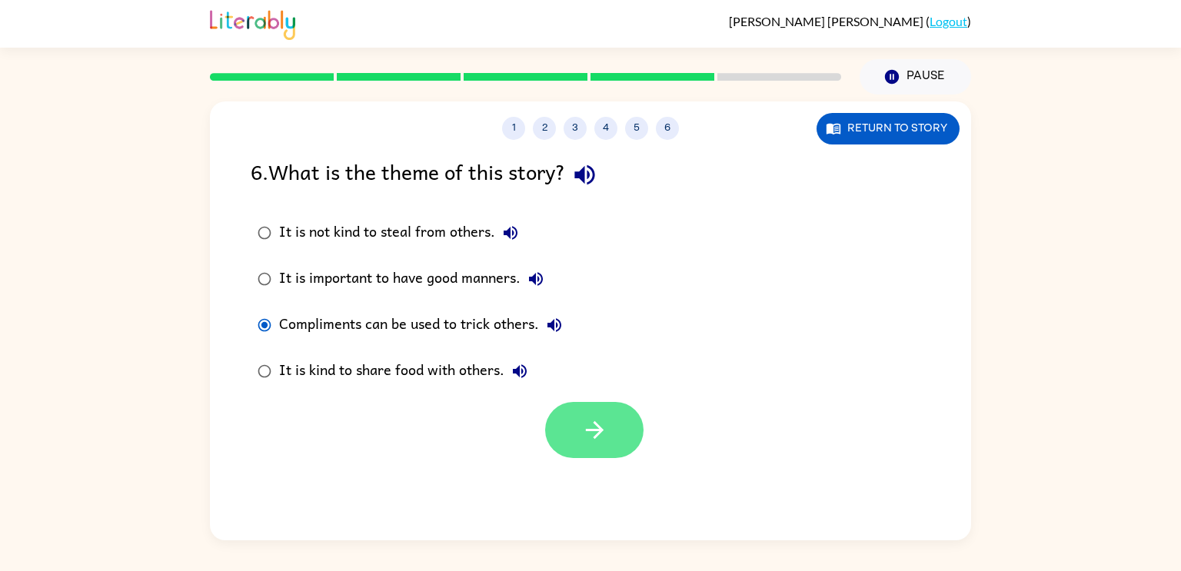
click at [607, 437] on button "button" at bounding box center [594, 430] width 98 height 56
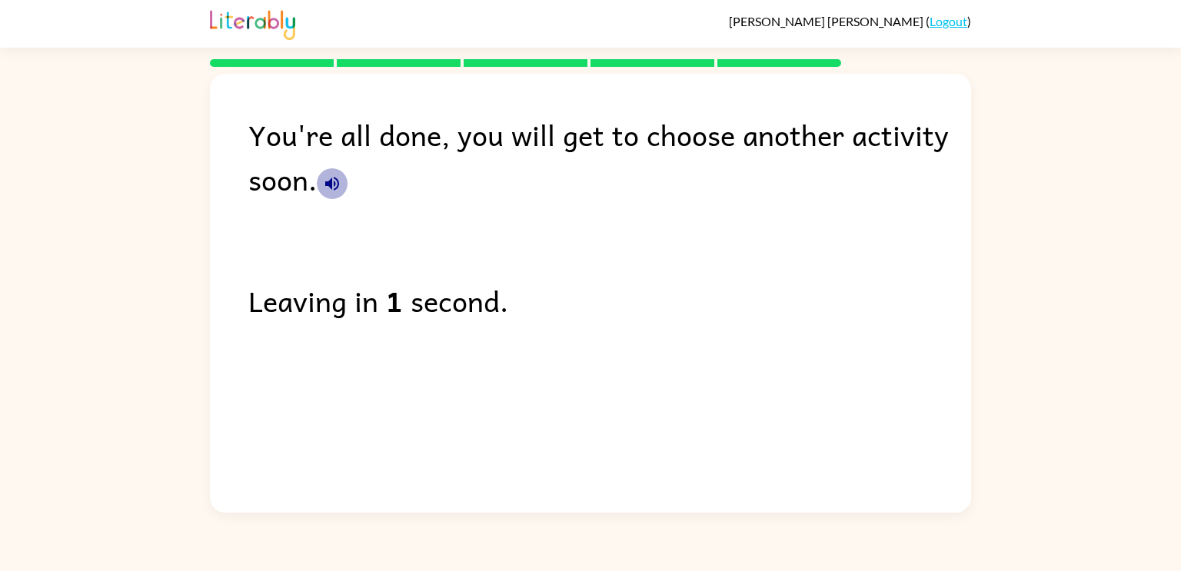
click at [341, 185] on icon "button" at bounding box center [332, 183] width 18 height 18
